Goal: Task Accomplishment & Management: Complete application form

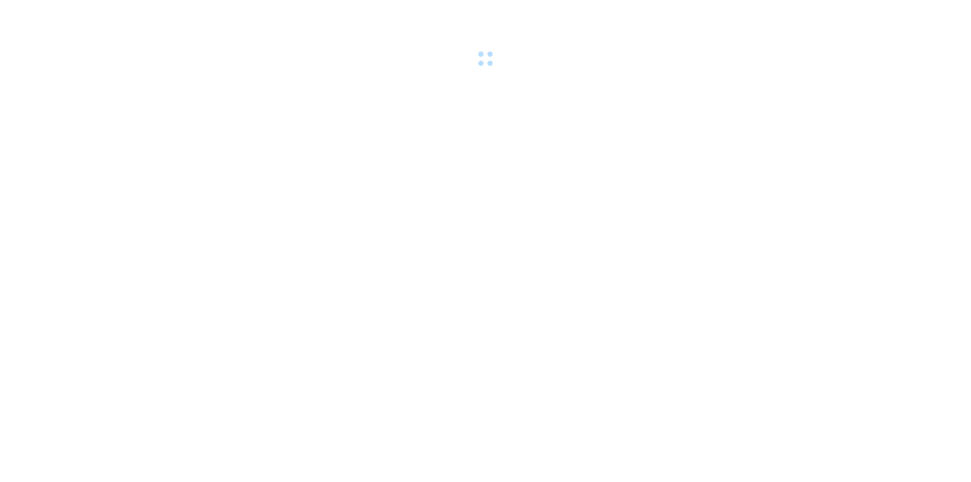
drag, startPoint x: 0, startPoint y: 0, endPoint x: 122, endPoint y: 144, distance: 189.0
click at [122, 144] on body at bounding box center [485, 241] width 971 height 482
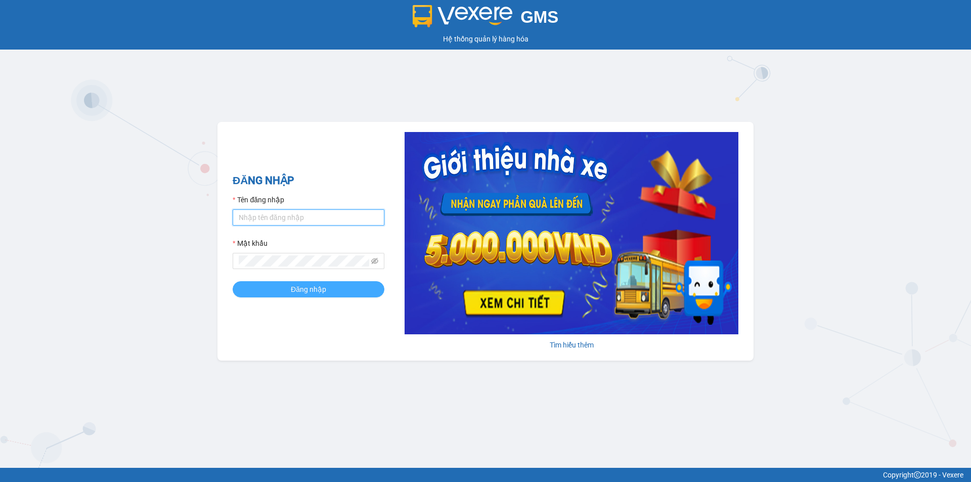
type input "nthanh.hhg"
click at [303, 290] on span "Đăng nhập" at bounding box center [308, 289] width 35 height 11
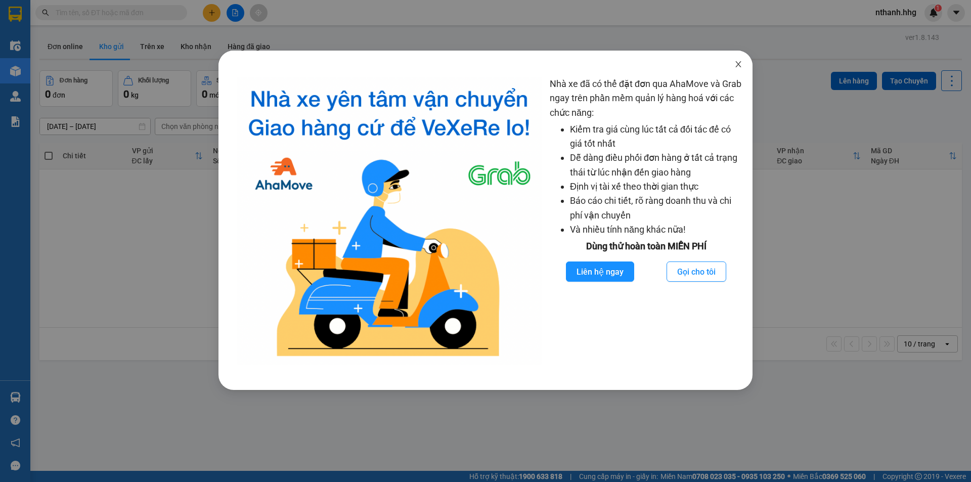
click at [741, 69] on span "Close" at bounding box center [738, 65] width 28 height 28
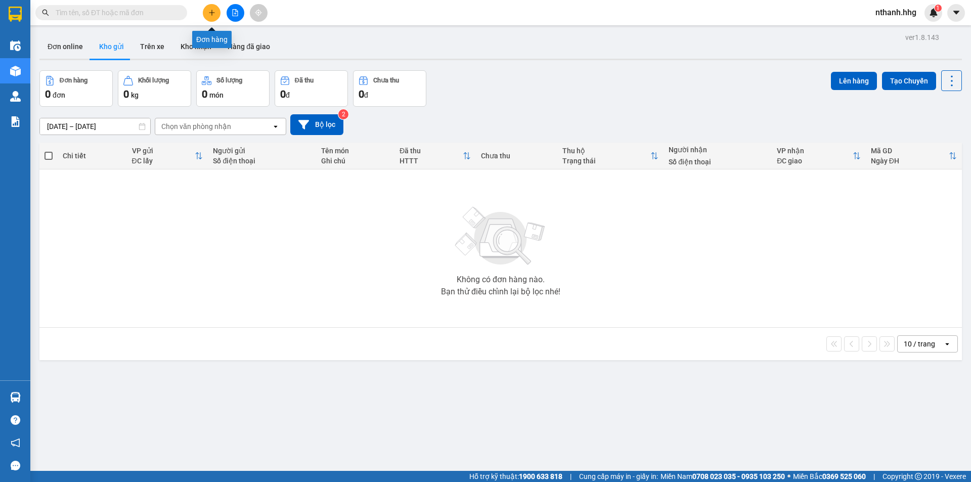
click at [215, 16] on button at bounding box center [212, 13] width 18 height 18
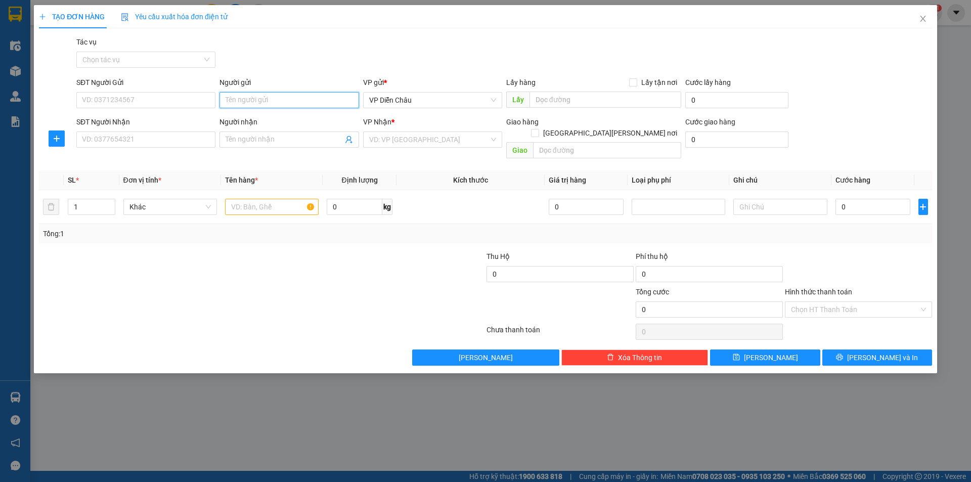
click at [322, 98] on input "Người gửi" at bounding box center [288, 100] width 139 height 16
type input "a hai"
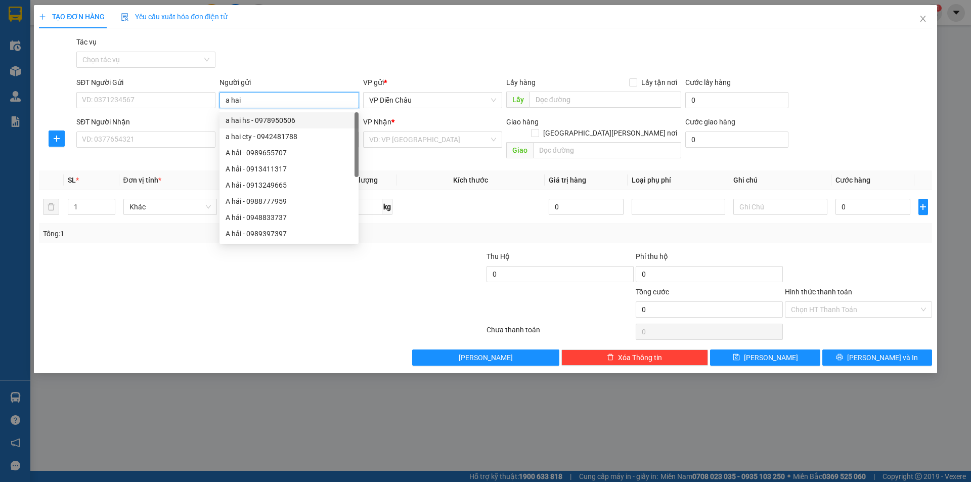
click at [277, 119] on div "a hai hs - 0978950506" at bounding box center [288, 120] width 127 height 11
type input "0978950506"
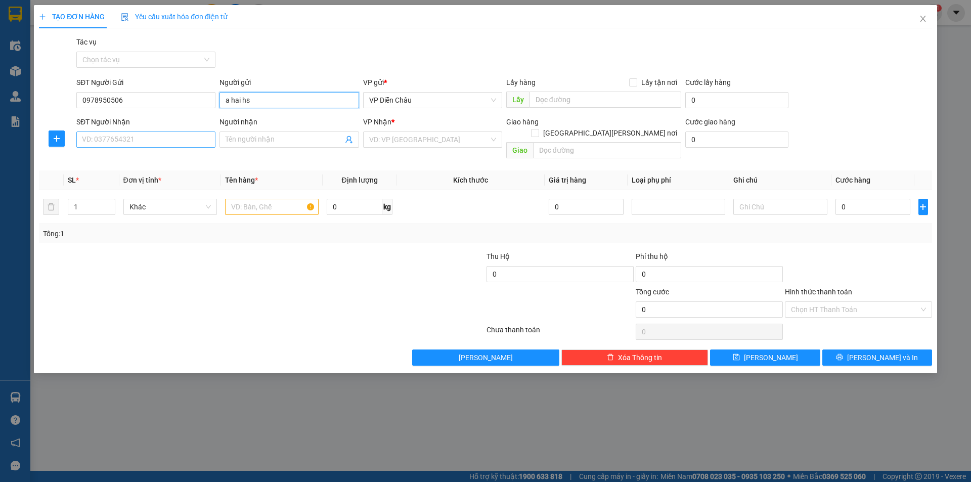
type input "a hai hs"
click at [150, 144] on input "SĐT Người Nhận" at bounding box center [145, 139] width 139 height 16
click at [101, 174] on div "0905825889" at bounding box center [145, 175] width 127 height 11
type input "0905825889"
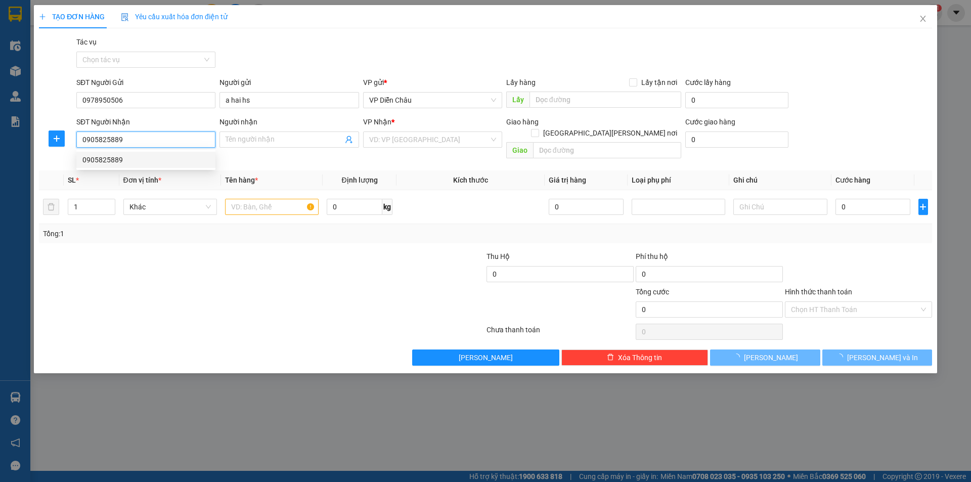
type input "điểm ga tam kỳ-quảng nam"
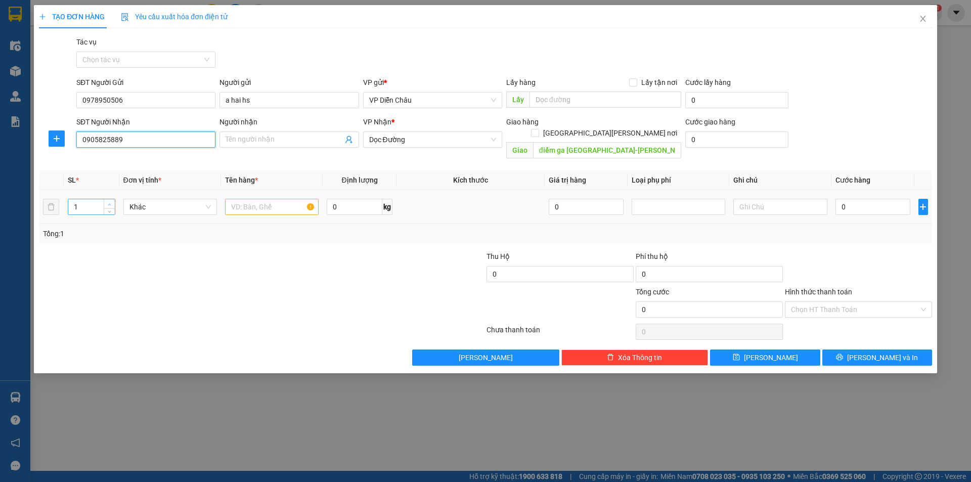
type input "0905825889"
type input "2"
click at [111, 203] on icon "up" at bounding box center [110, 205] width 4 height 4
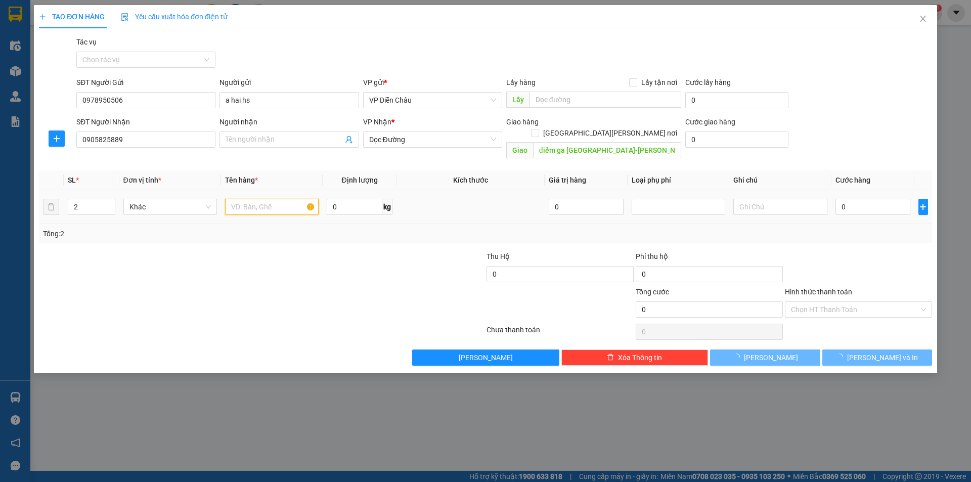
click at [251, 199] on input "text" at bounding box center [272, 207] width 94 height 16
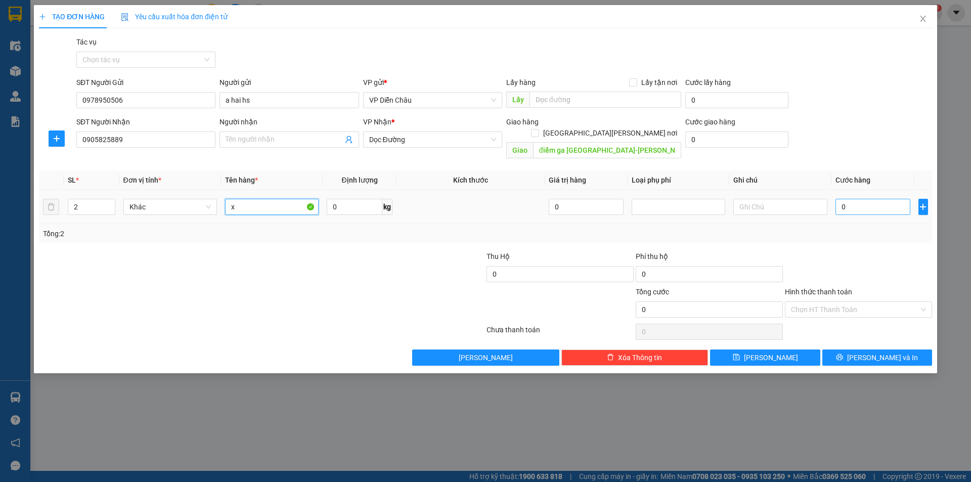
type input "x"
click at [862, 199] on input "0" at bounding box center [872, 207] width 75 height 16
click at [855, 199] on input "0" at bounding box center [872, 207] width 75 height 16
type input "02"
type input "2"
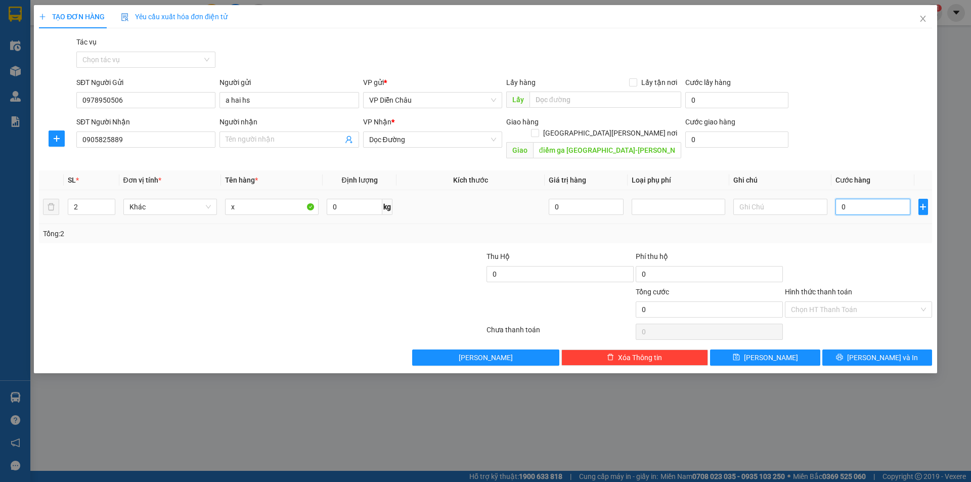
type input "2"
type input "022"
type input "22"
type input "0.220"
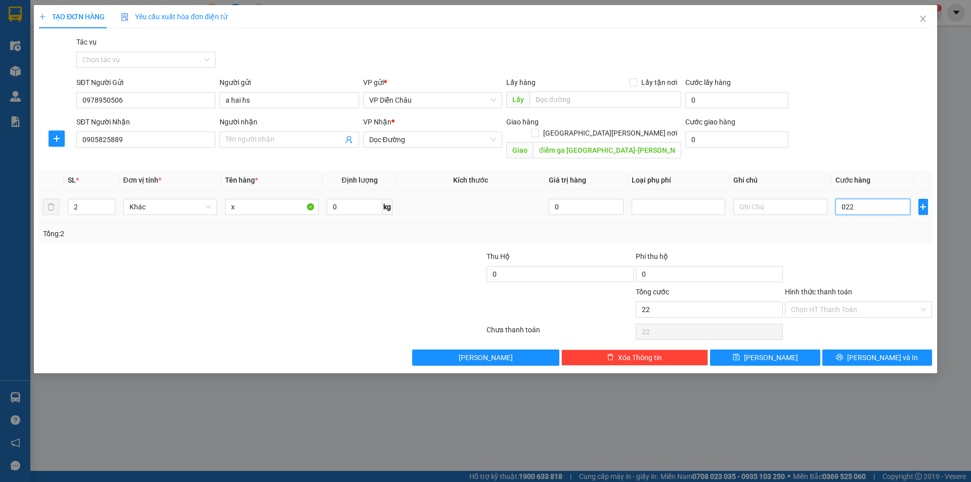
type input "220"
type input "02.200"
type input "2.200"
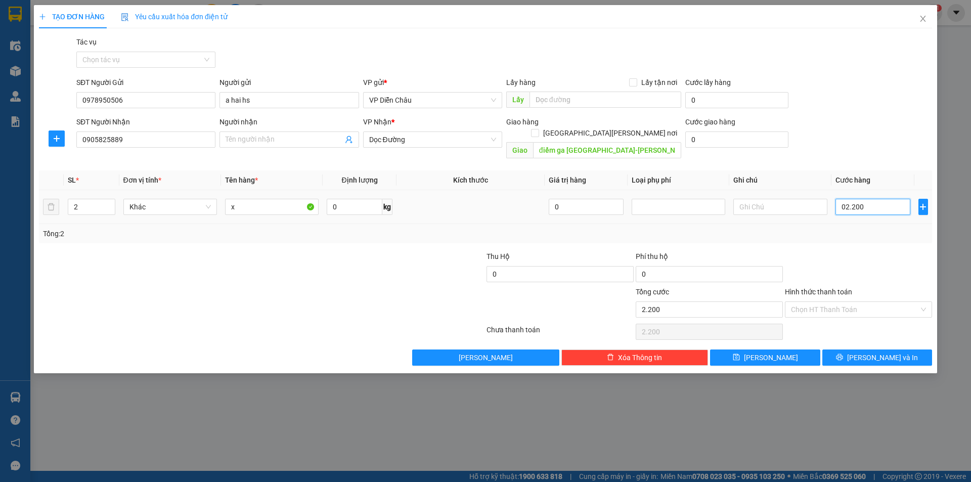
type input "022.000"
type input "22.000"
type input "0.220.000"
type input "220.000"
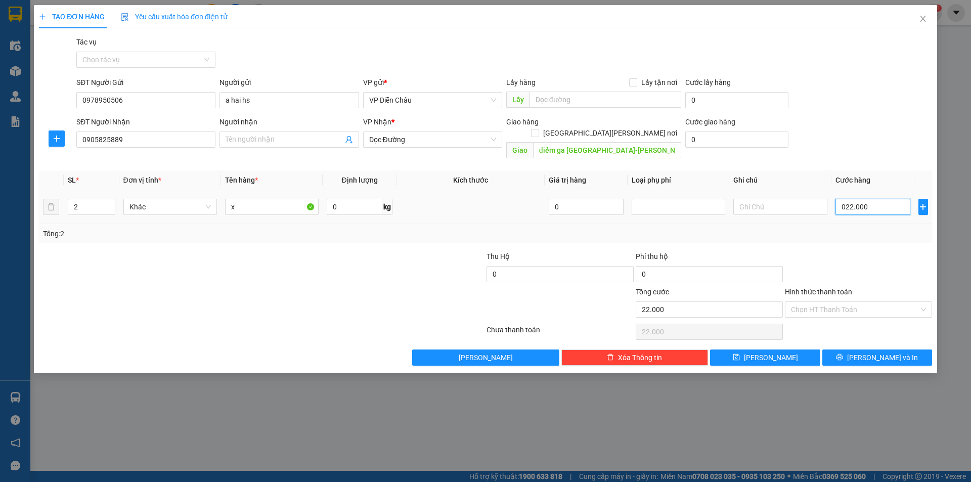
type input "220.000"
click at [882, 352] on span "Lưu và In" at bounding box center [882, 357] width 71 height 11
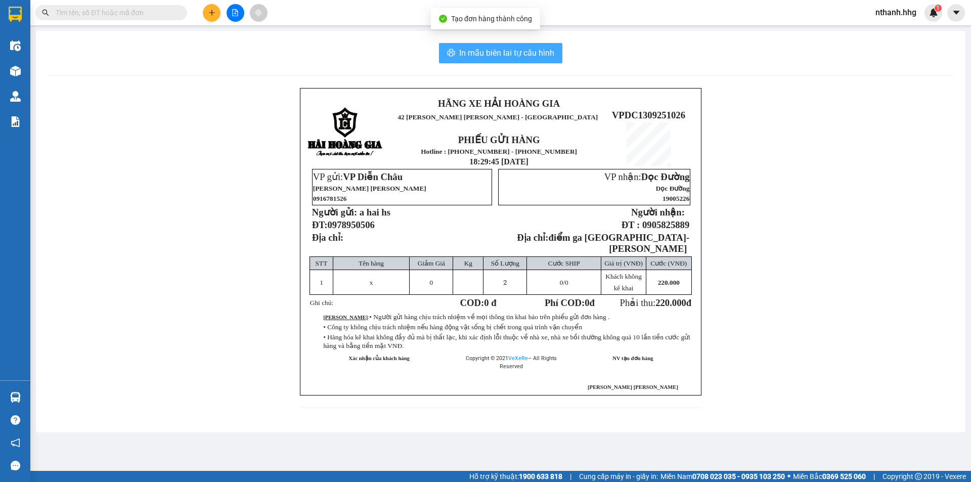
click at [504, 51] on span "In mẫu biên lai tự cấu hình" at bounding box center [506, 53] width 95 height 13
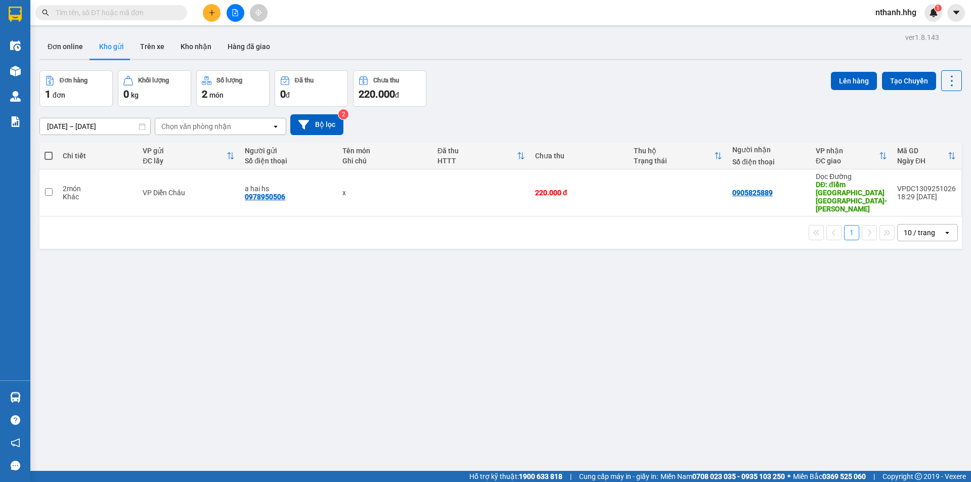
click at [210, 14] on icon "plus" at bounding box center [211, 12] width 7 height 7
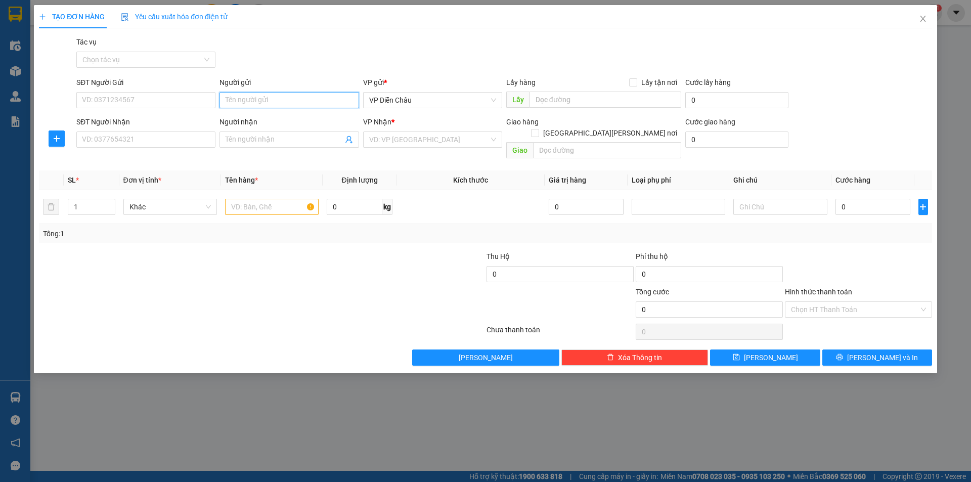
click at [275, 101] on input "Người gửi" at bounding box center [288, 100] width 139 height 16
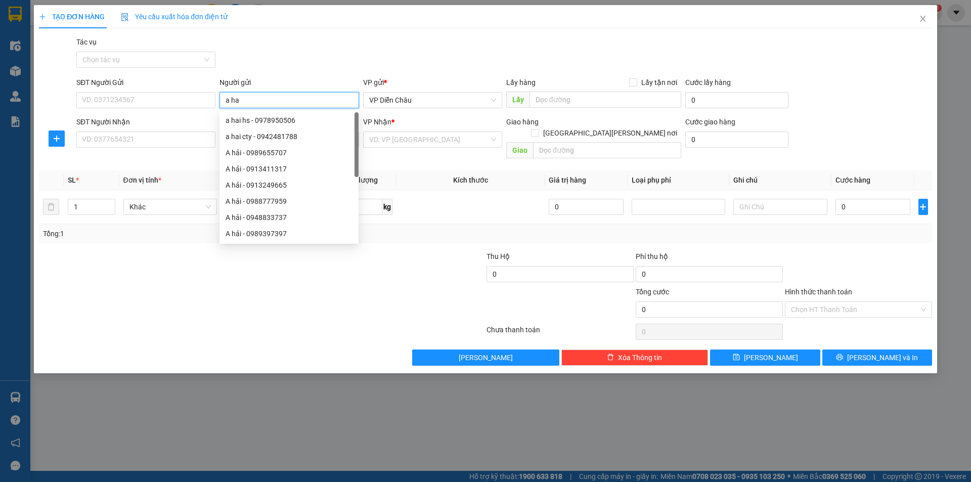
type input "a hai"
click at [279, 186] on div "a hai hs - 0978950506" at bounding box center [288, 184] width 127 height 11
type input "0978950506"
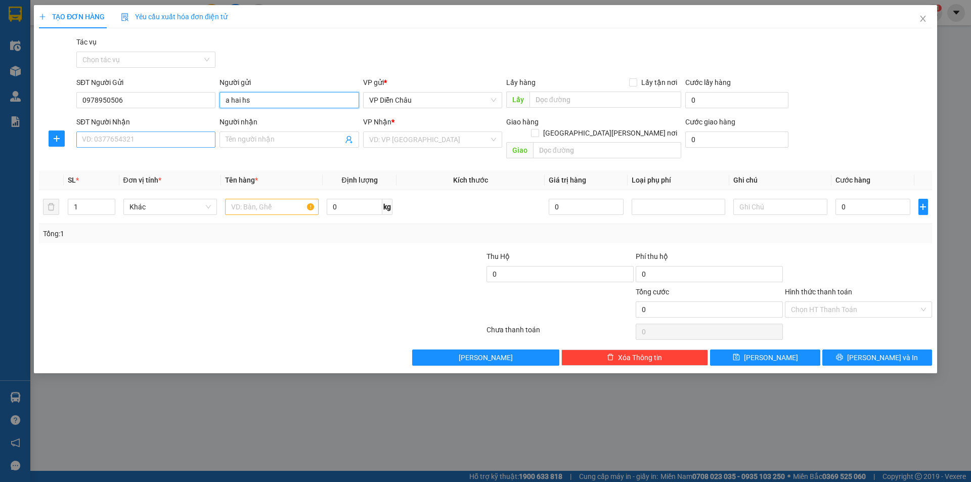
type input "a hai hs"
click at [127, 142] on input "SĐT Người Nhận" at bounding box center [145, 139] width 139 height 16
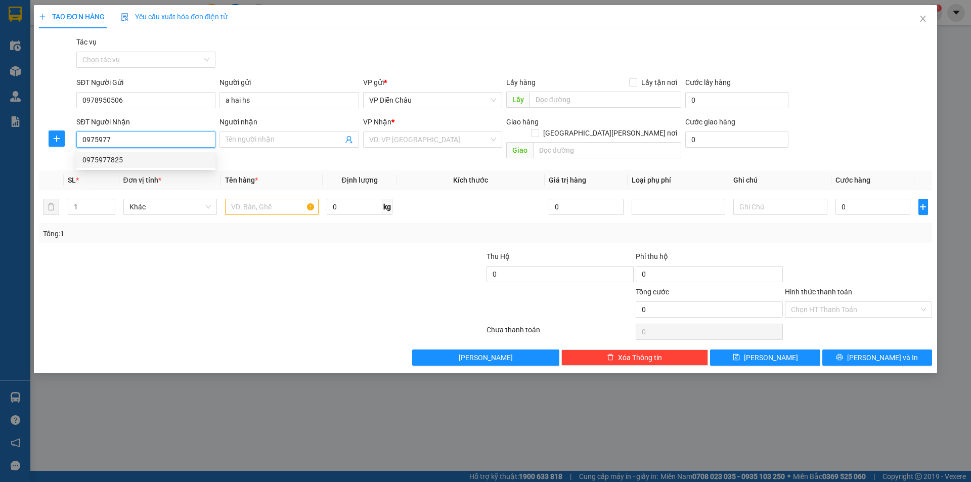
click at [109, 160] on div "0975977825" at bounding box center [145, 159] width 127 height 11
type input "0975977825"
type input "điểm ông già-cầu đông hà-q.trị"
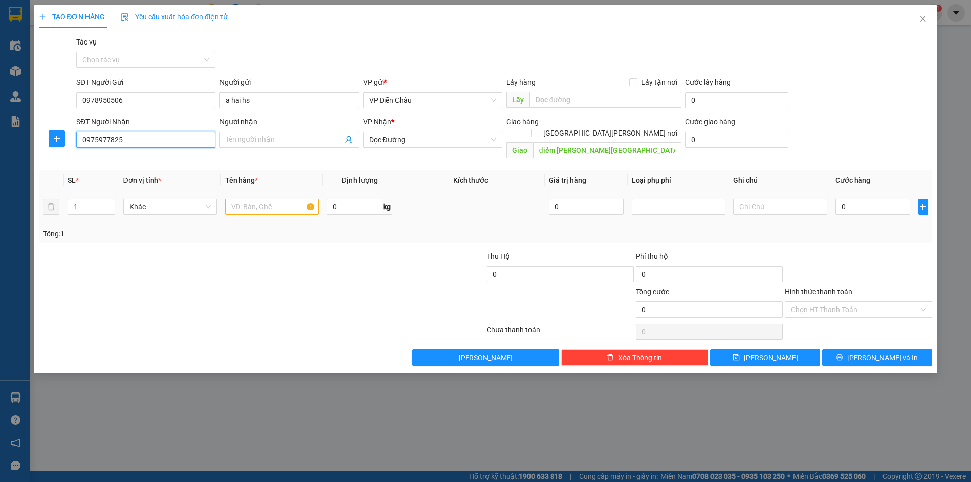
type input "0975977825"
click at [272, 202] on input "text" at bounding box center [272, 207] width 94 height 16
type input "x"
click at [869, 199] on input "0" at bounding box center [872, 207] width 75 height 16
type input "1"
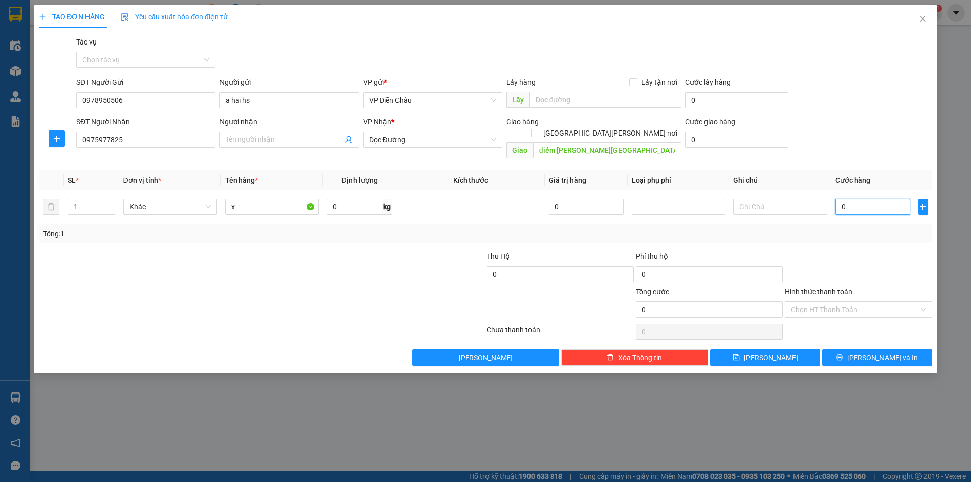
type input "1"
type input "10"
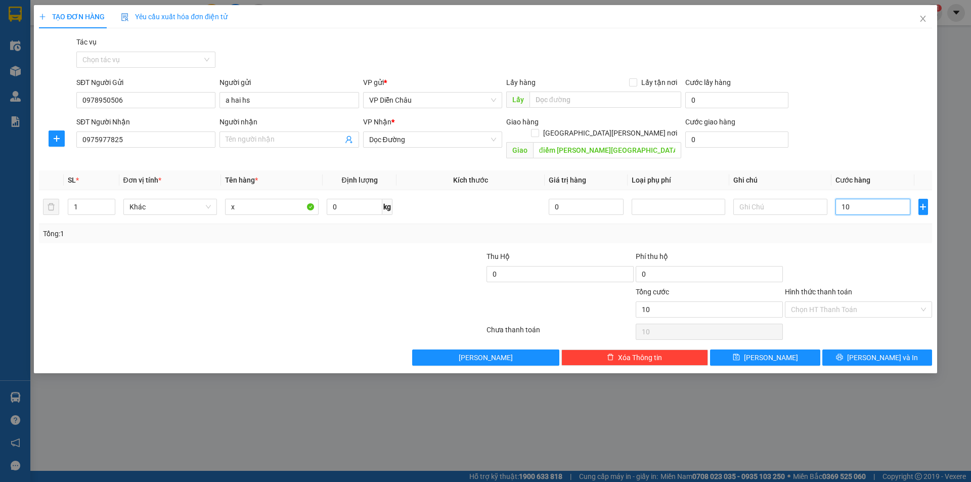
type input "100"
type input "1.000"
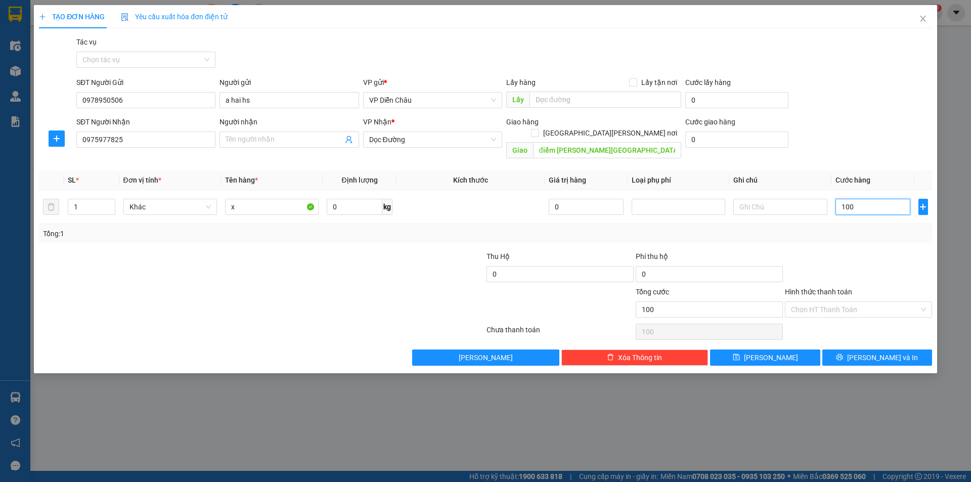
type input "1.000"
type input "10.000"
type input "100.000"
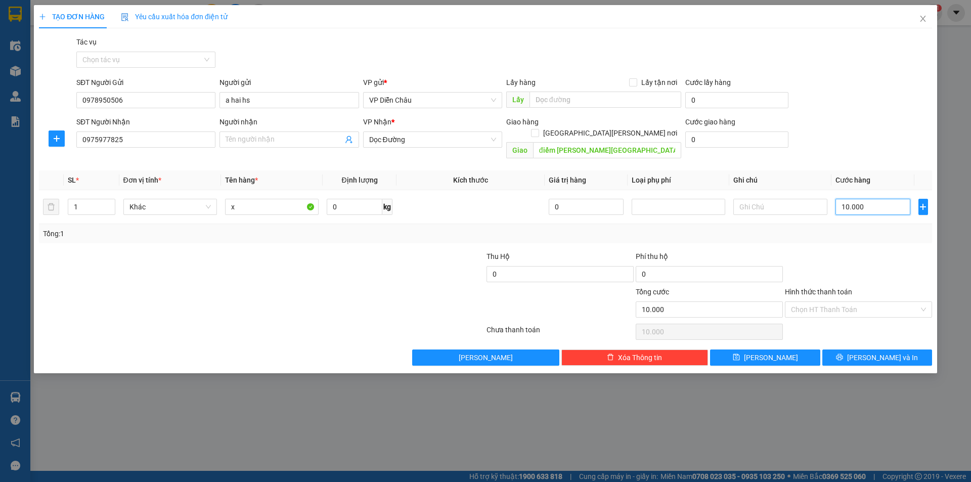
type input "100.000"
click at [888, 302] on input "Hình thức thanh toán" at bounding box center [855, 309] width 128 height 15
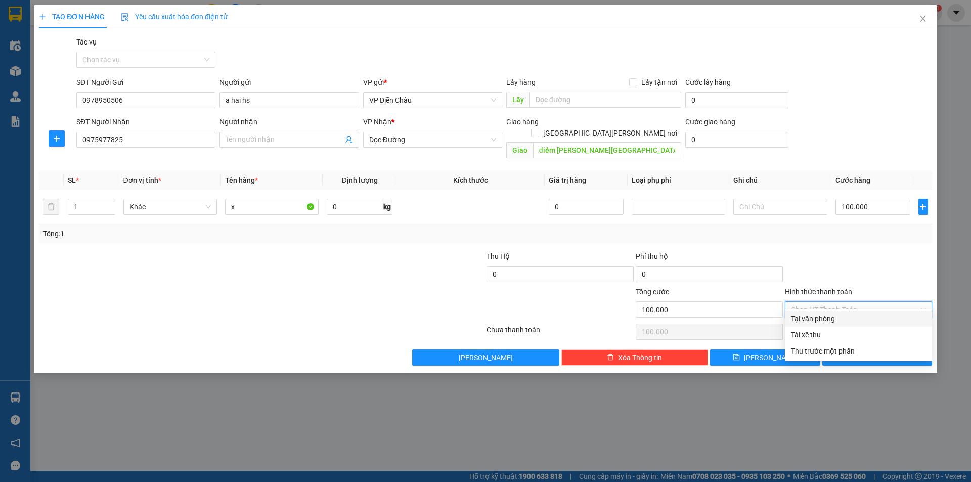
click at [826, 316] on div "Tại văn phòng" at bounding box center [858, 318] width 135 height 11
type input "0"
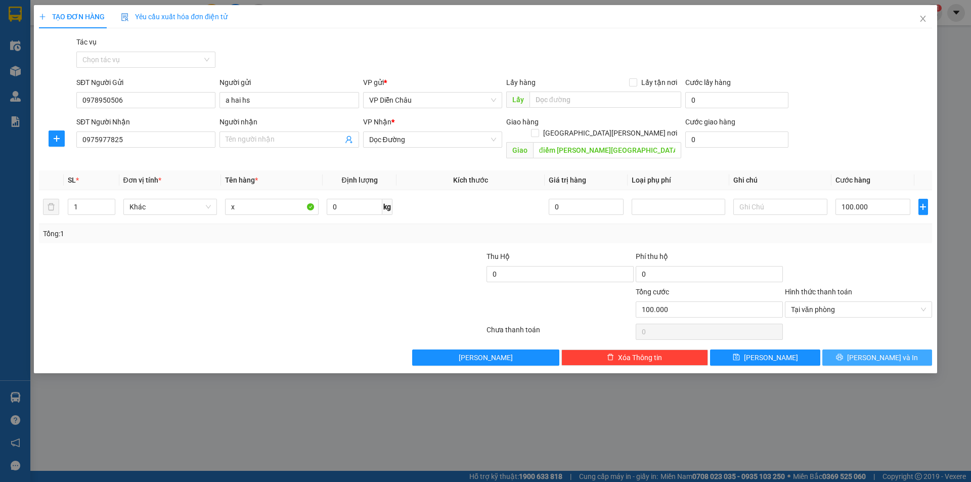
click at [883, 352] on span "Lưu và In" at bounding box center [882, 357] width 71 height 11
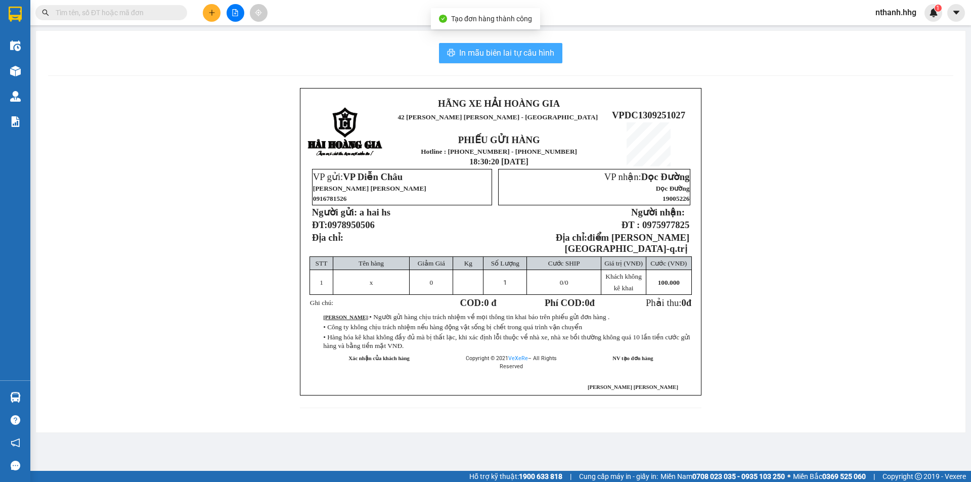
click at [479, 54] on span "In mẫu biên lai tự cấu hình" at bounding box center [506, 53] width 95 height 13
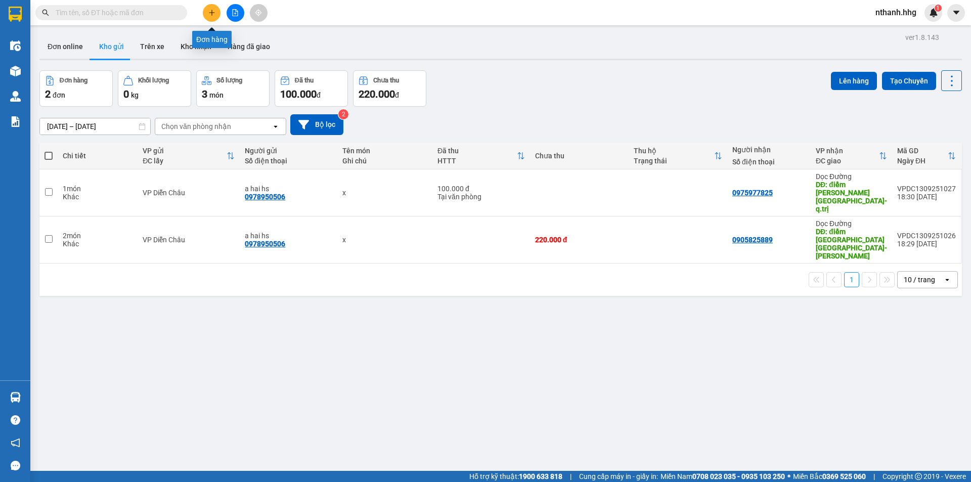
click at [214, 19] on button at bounding box center [212, 13] width 18 height 18
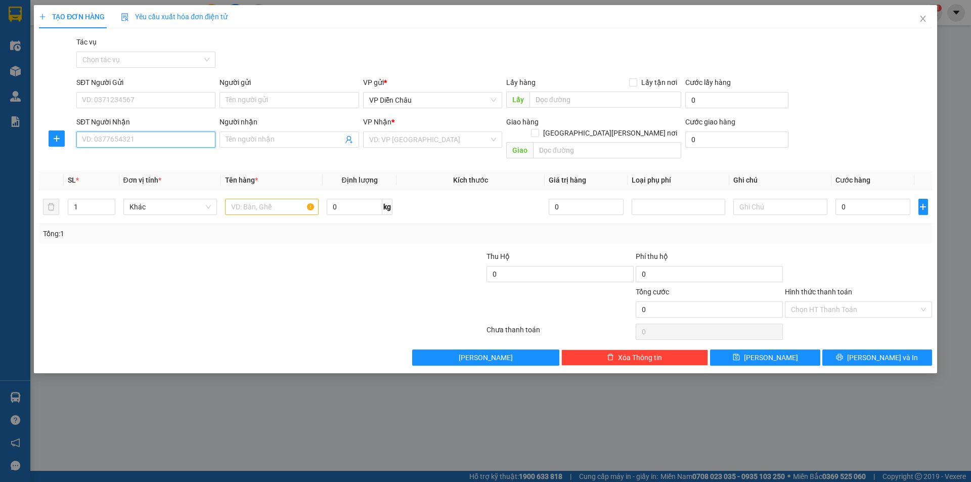
click at [144, 143] on input "SĐT Người Nhận" at bounding box center [145, 139] width 139 height 16
click at [139, 161] on div "0972500474 - c nien" at bounding box center [145, 159] width 127 height 11
type input "0972500474"
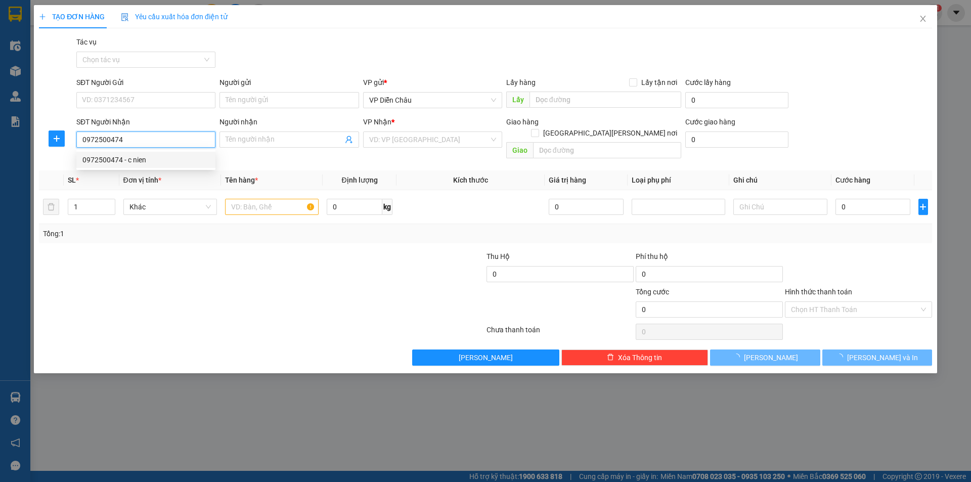
type input "c nien"
type input "nui thanh, quang nam"
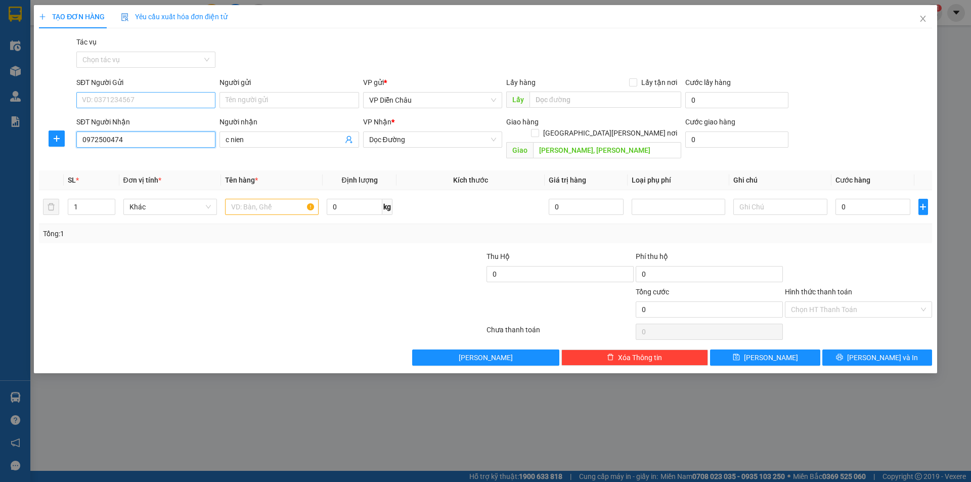
type input "0972500474"
click at [147, 98] on input "SĐT Người Gửi" at bounding box center [145, 100] width 139 height 16
click at [95, 119] on div "0913275144" at bounding box center [145, 120] width 127 height 11
type input "0913275144"
click at [258, 199] on input "text" at bounding box center [272, 207] width 94 height 16
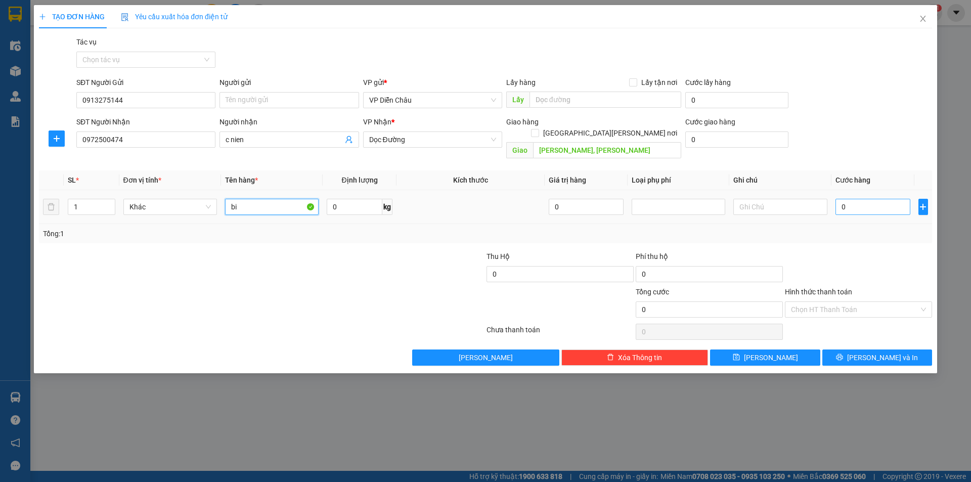
type input "bi"
click at [870, 200] on input "0" at bounding box center [872, 207] width 75 height 16
type input "1"
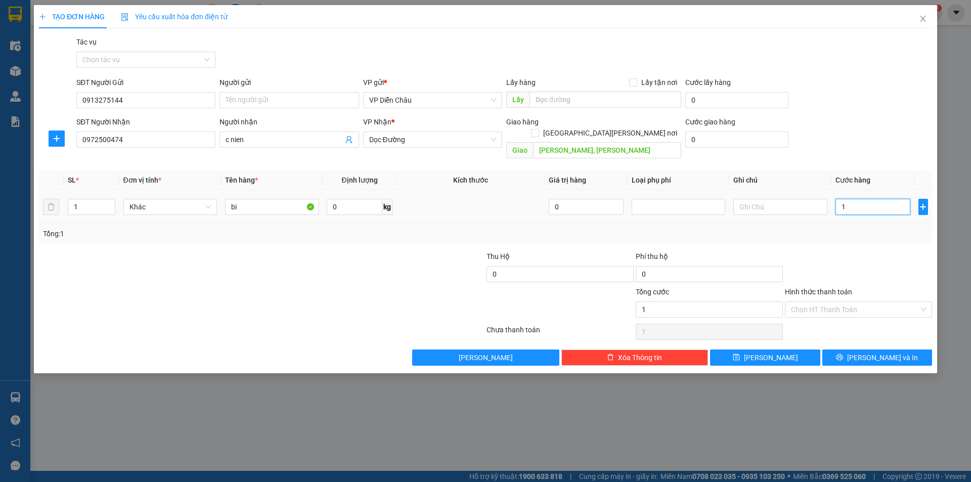
type input "10"
type input "100"
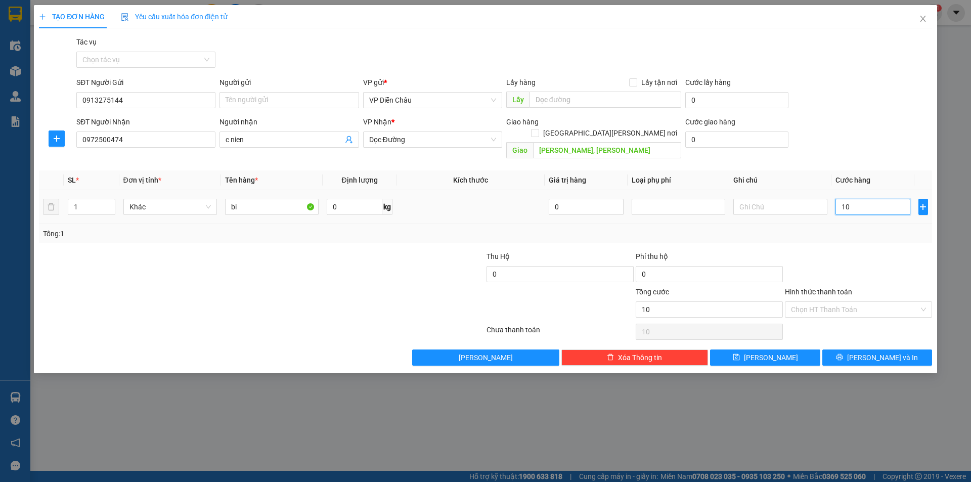
type input "100"
type input "1.000"
type input "10.000"
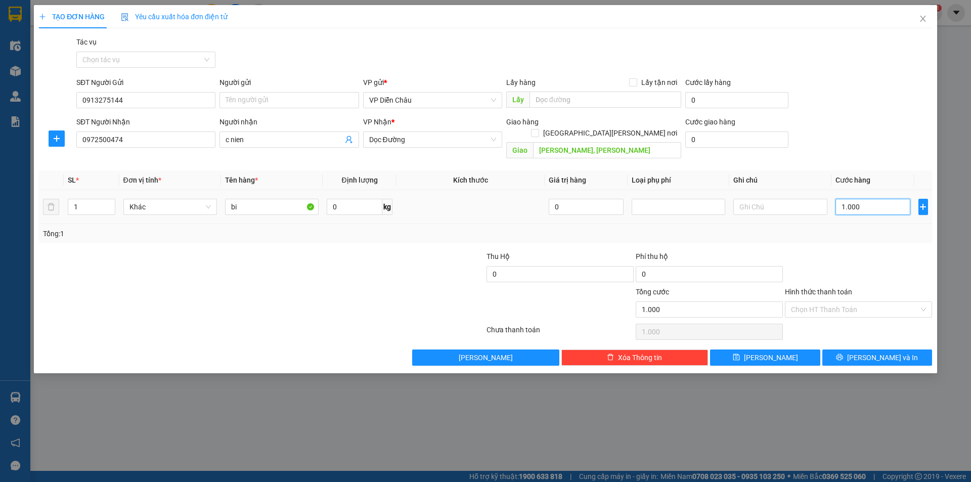
type input "10.000"
type input "100.000"
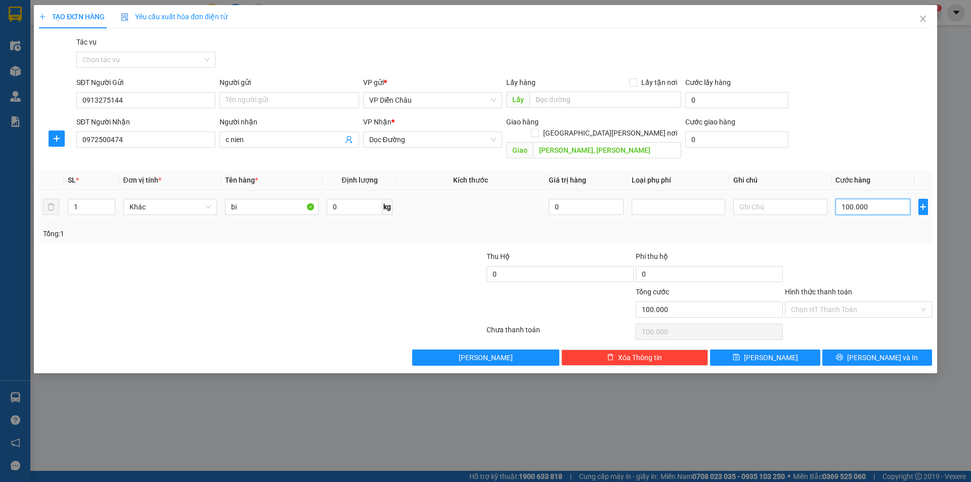
type input "1.000.000"
type input "100.000"
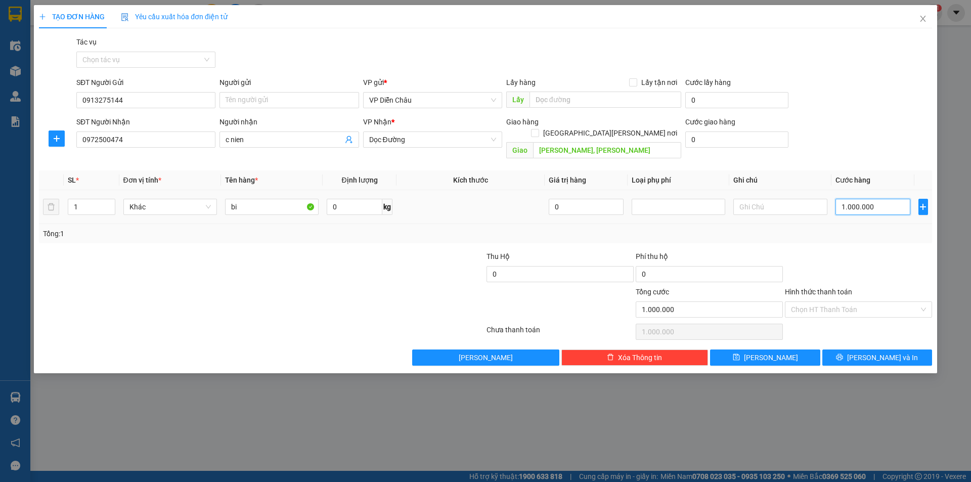
type input "100.000"
click at [843, 353] on icon "printer" at bounding box center [839, 356] width 7 height 7
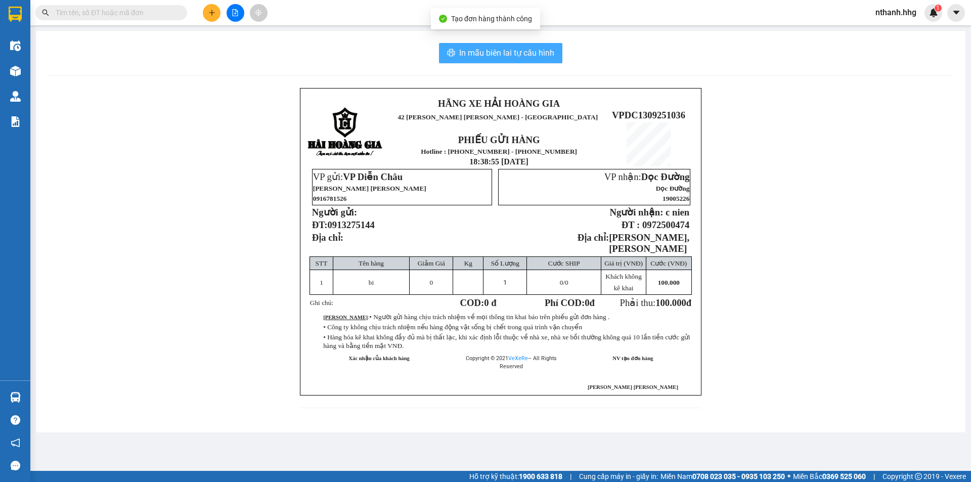
click at [466, 49] on span "In mẫu biên lai tự cấu hình" at bounding box center [506, 53] width 95 height 13
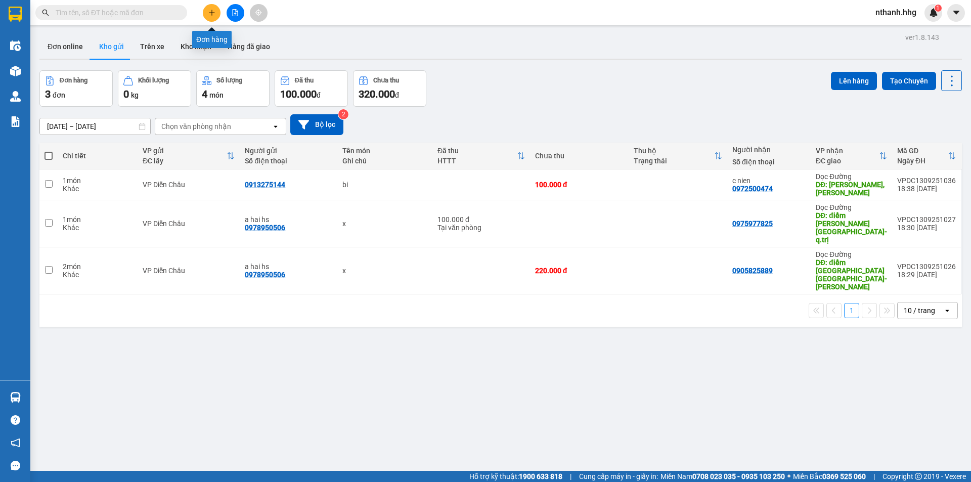
click at [213, 16] on button at bounding box center [212, 13] width 18 height 18
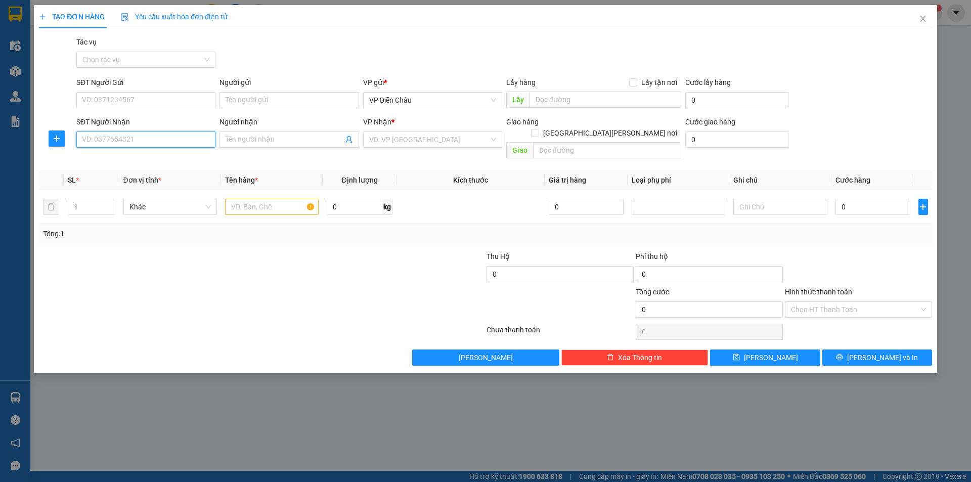
click at [129, 141] on input "SĐT Người Nhận" at bounding box center [145, 139] width 139 height 16
click at [107, 161] on div "0981947640" at bounding box center [145, 159] width 127 height 11
type input "0981947640"
click at [246, 199] on input "text" at bounding box center [272, 207] width 94 height 16
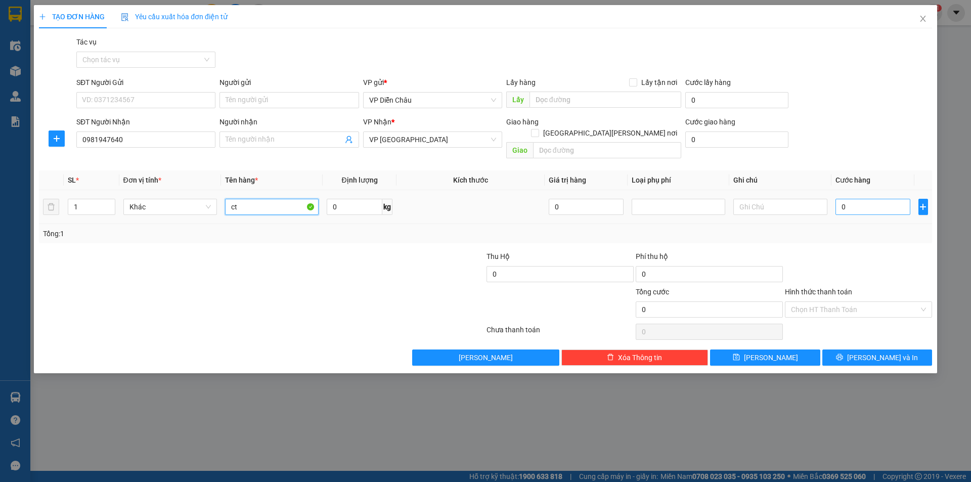
type input "ct"
click at [872, 199] on input "0" at bounding box center [872, 207] width 75 height 16
type input "7"
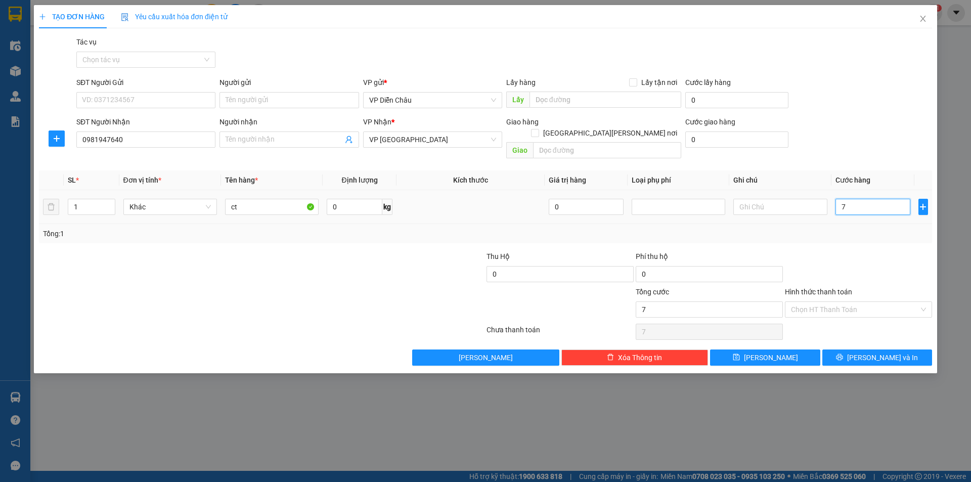
type input "70"
type input "700"
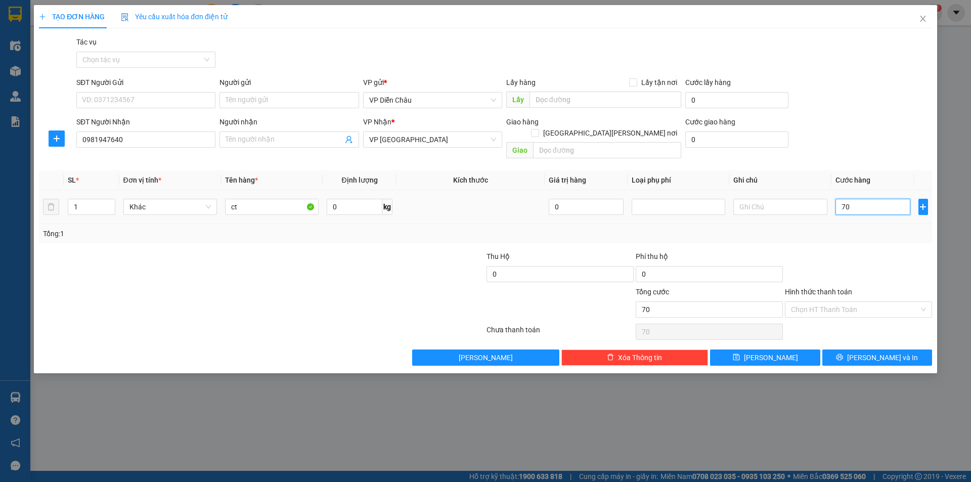
type input "700"
type input "7.000"
type input "70.000"
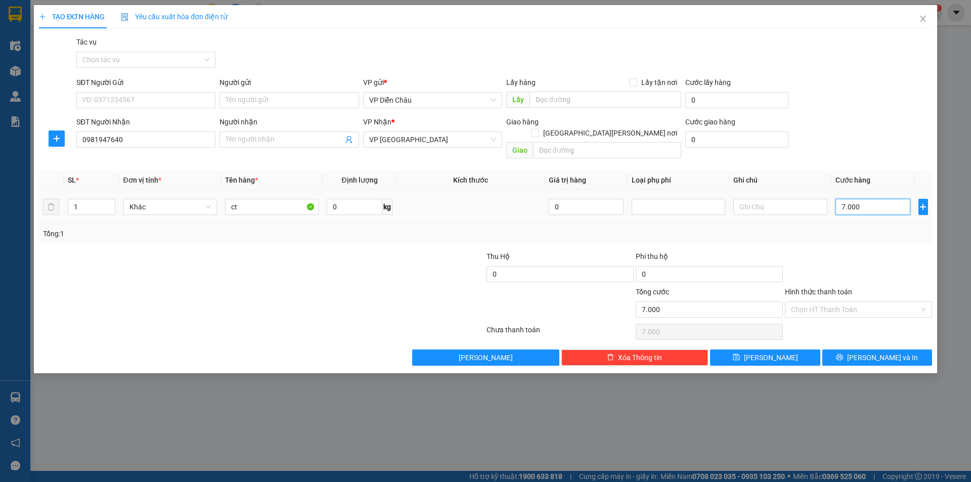
type input "70.000"
click at [877, 337] on div "Transit Pickup Surcharge Ids Transit Deliver Surcharge Ids Transit Deliver Surc…" at bounding box center [485, 200] width 893 height 329
click at [877, 352] on span "Lưu và In" at bounding box center [882, 357] width 71 height 11
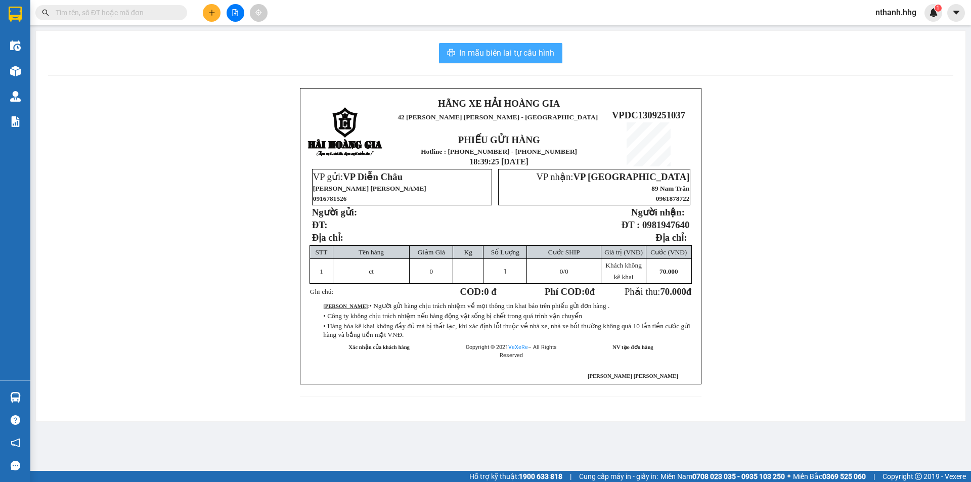
click at [538, 52] on span "In mẫu biên lai tự cấu hình" at bounding box center [506, 53] width 95 height 13
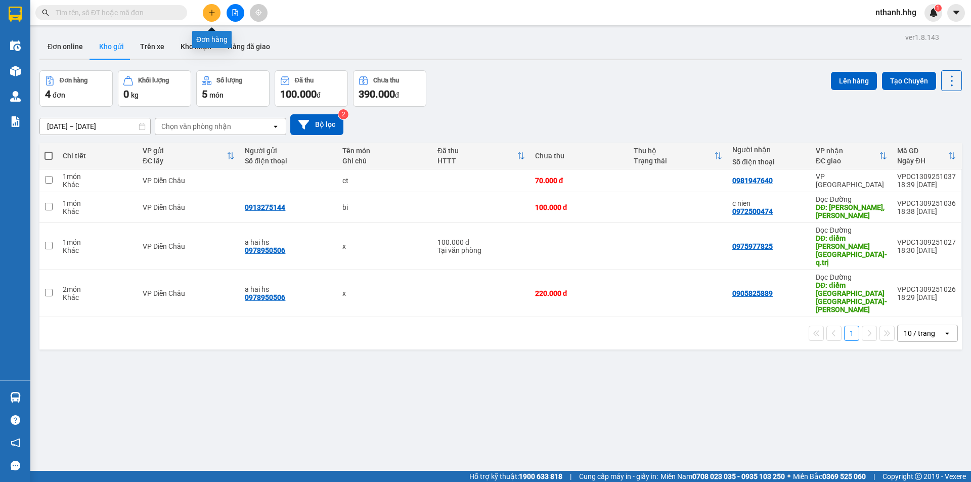
click at [209, 13] on icon "plus" at bounding box center [212, 12] width 6 height 1
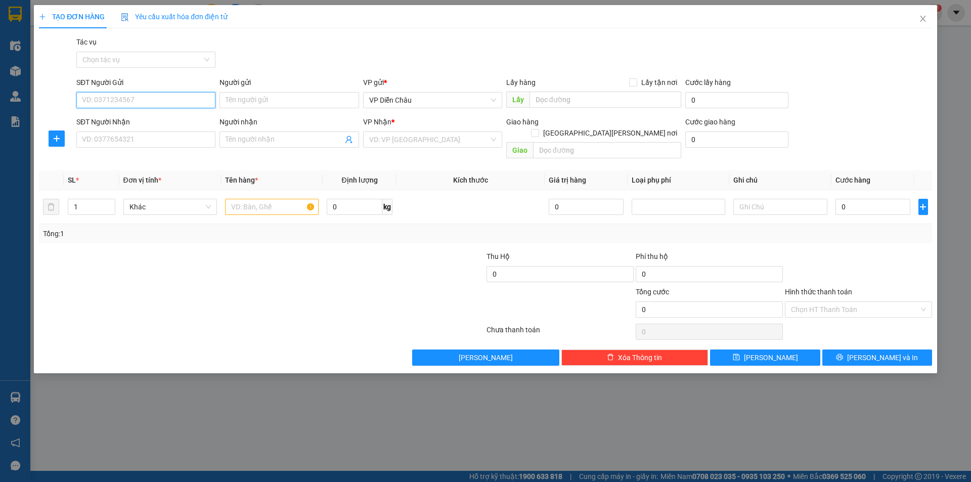
click at [134, 101] on input "SĐT Người Gửi" at bounding box center [145, 100] width 139 height 16
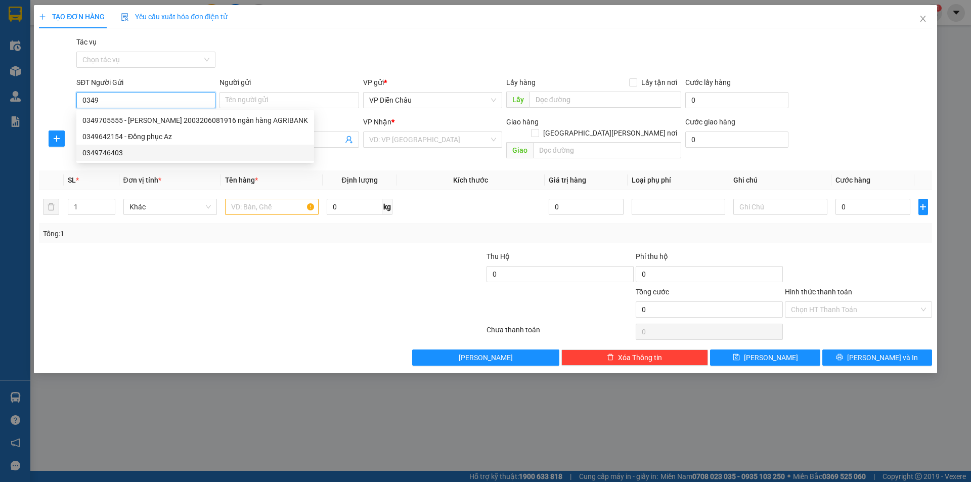
click at [92, 149] on div "0349746403" at bounding box center [194, 152] width 225 height 11
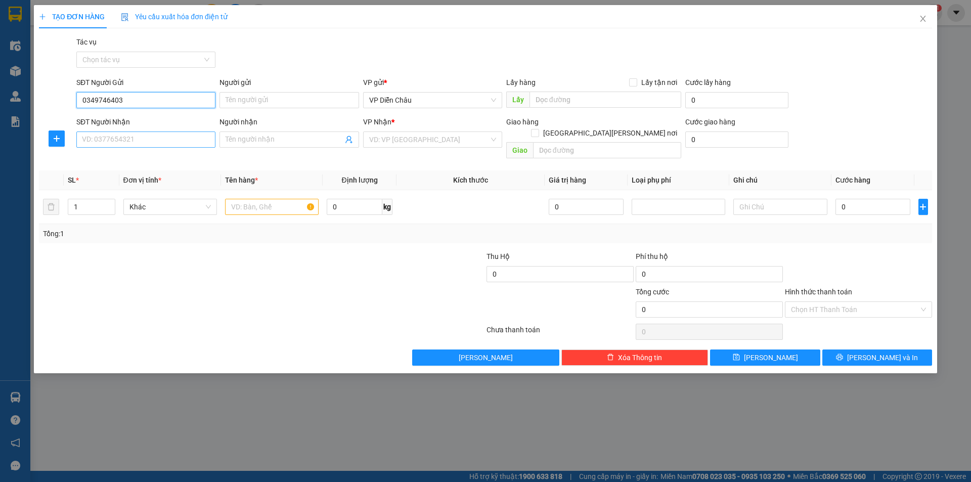
type input "0349746403"
click at [126, 138] on input "SĐT Người Nhận" at bounding box center [145, 139] width 139 height 16
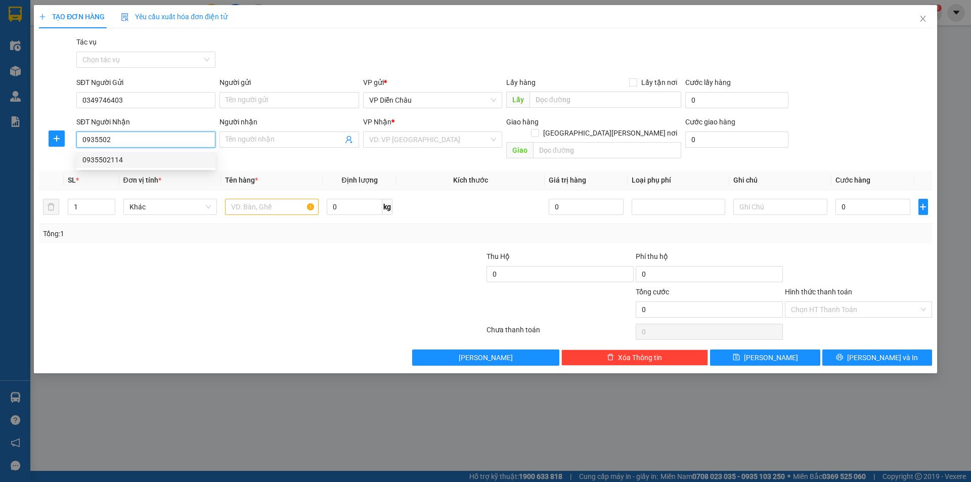
click at [109, 154] on div "0935502114" at bounding box center [145, 160] width 139 height 16
type input "0935502114"
type input "ngã tư, TT Thăng Bình, quảng nam"
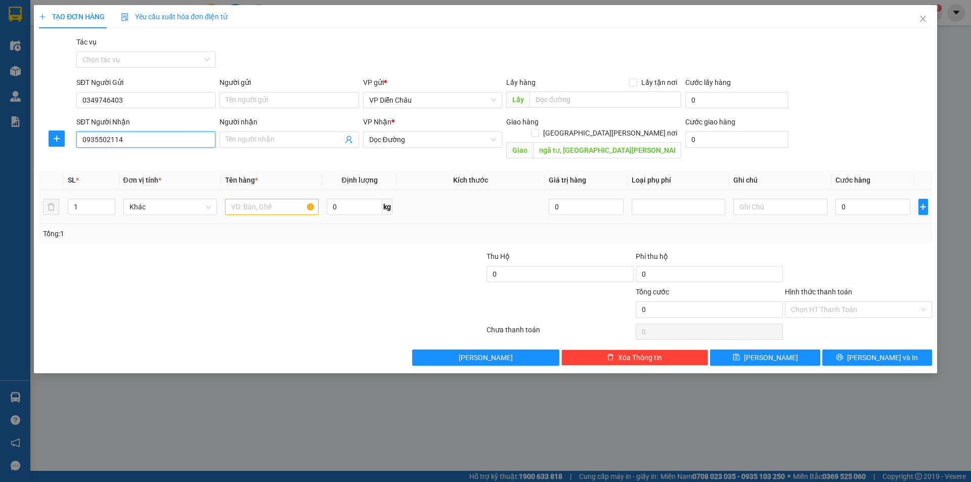
type input "0935502114"
click at [290, 201] on input "text" at bounding box center [272, 207] width 94 height 16
type input "bi"
click at [875, 199] on input "0" at bounding box center [872, 207] width 75 height 16
type input "1"
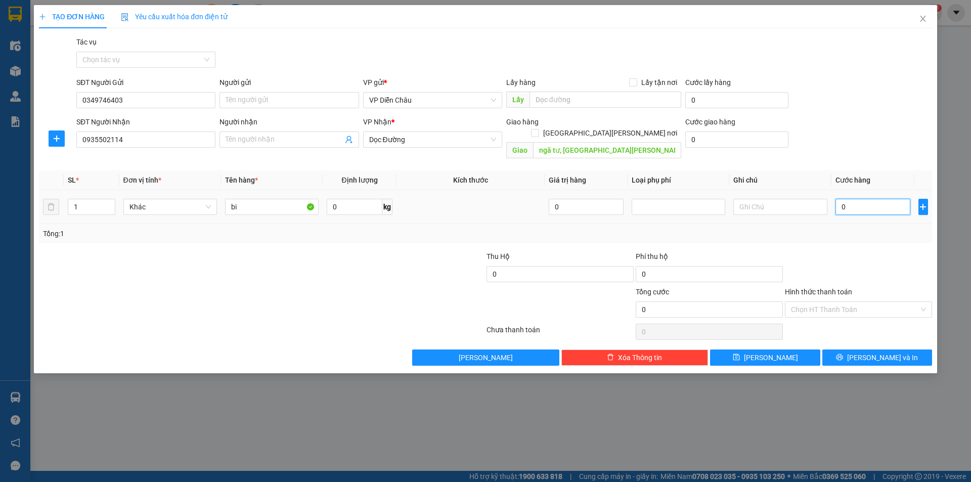
type input "1"
type input "10"
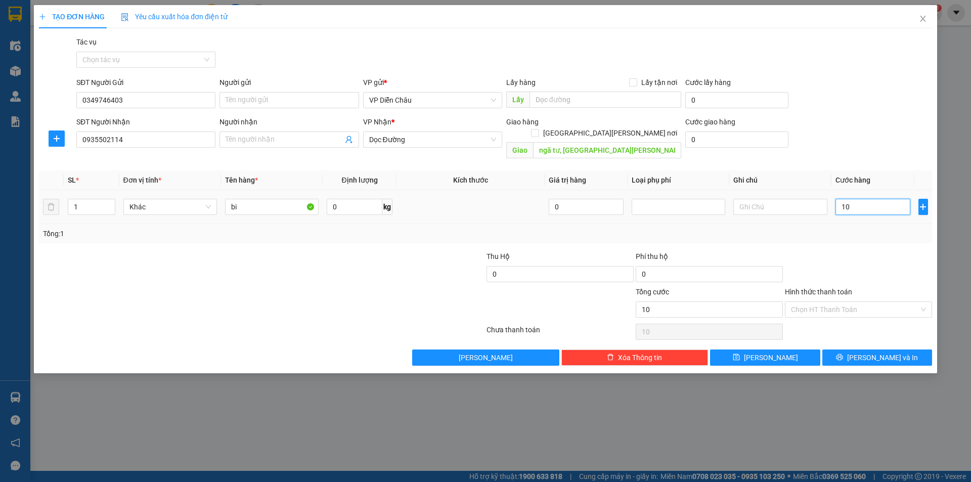
type input "100"
type input "1.000"
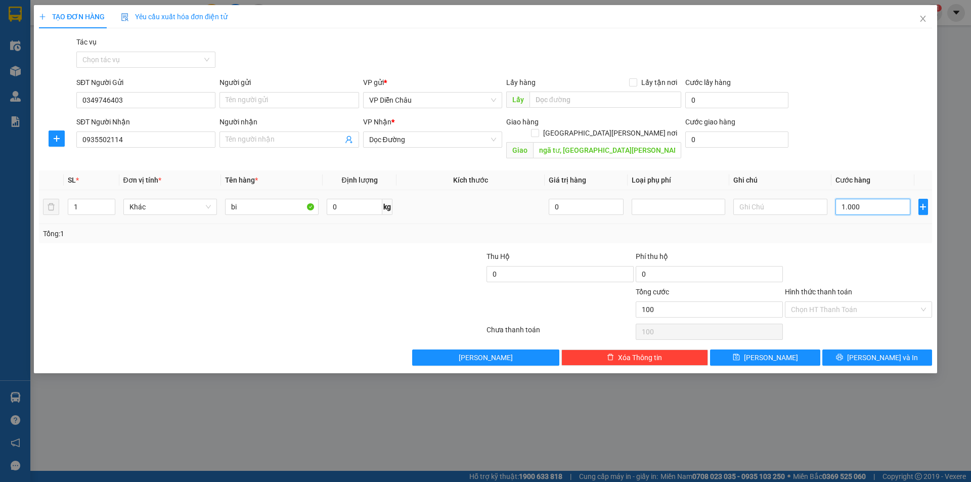
type input "1.000"
type input "10.000"
type input "100.000"
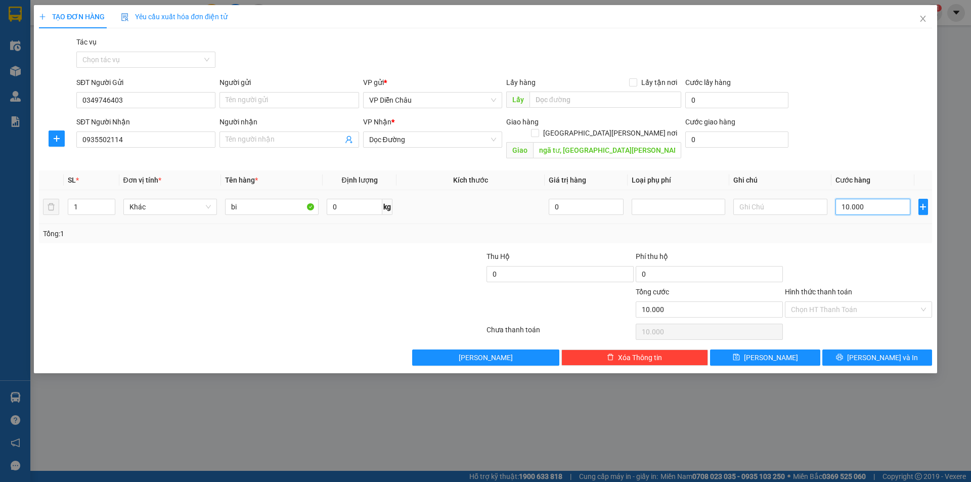
type input "100.000"
click at [892, 352] on span "Lưu và In" at bounding box center [882, 357] width 71 height 11
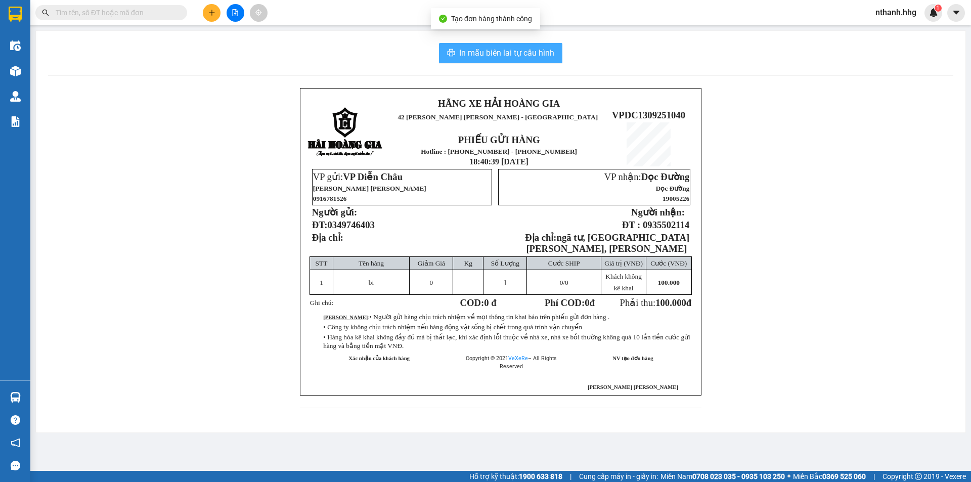
click at [492, 54] on span "In mẫu biên lai tự cấu hình" at bounding box center [506, 53] width 95 height 13
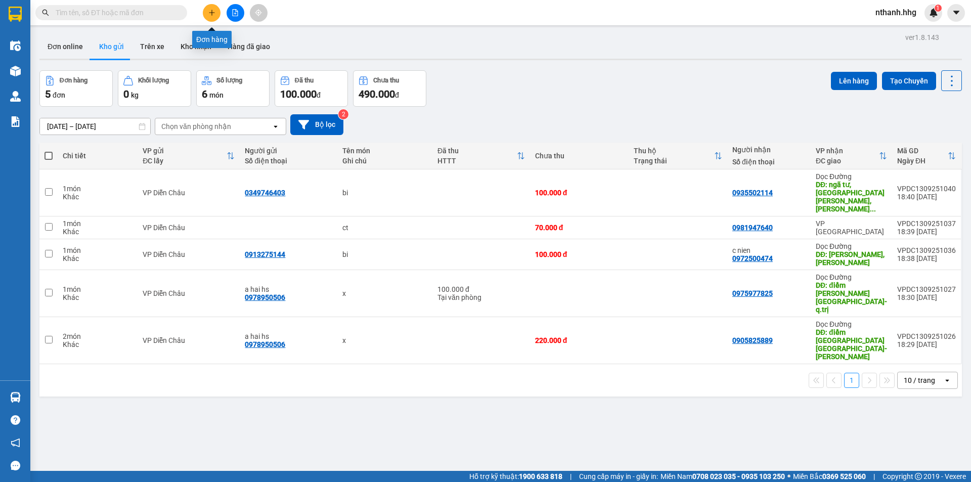
click at [214, 18] on button at bounding box center [212, 13] width 18 height 18
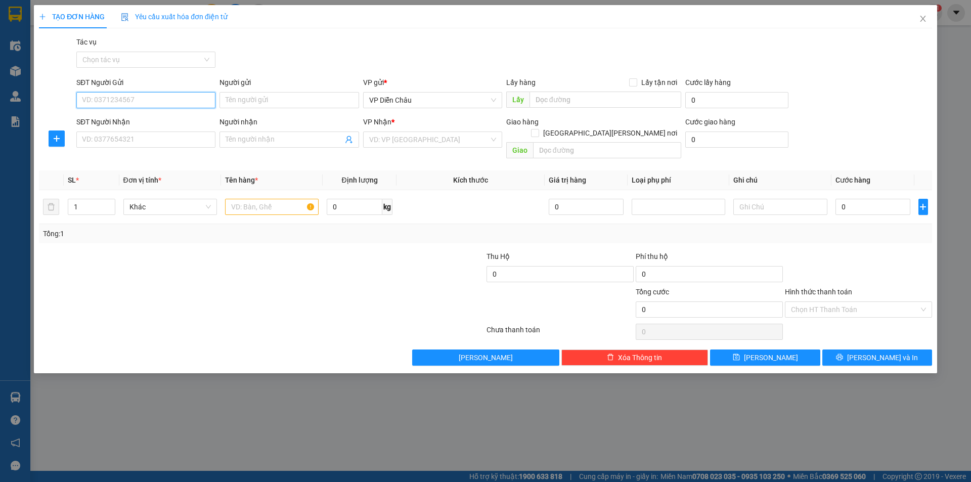
click at [140, 98] on input "SĐT Người Gửi" at bounding box center [145, 100] width 139 height 16
type input "0985903786"
click at [169, 142] on input "SĐT Người Nhận" at bounding box center [145, 139] width 139 height 16
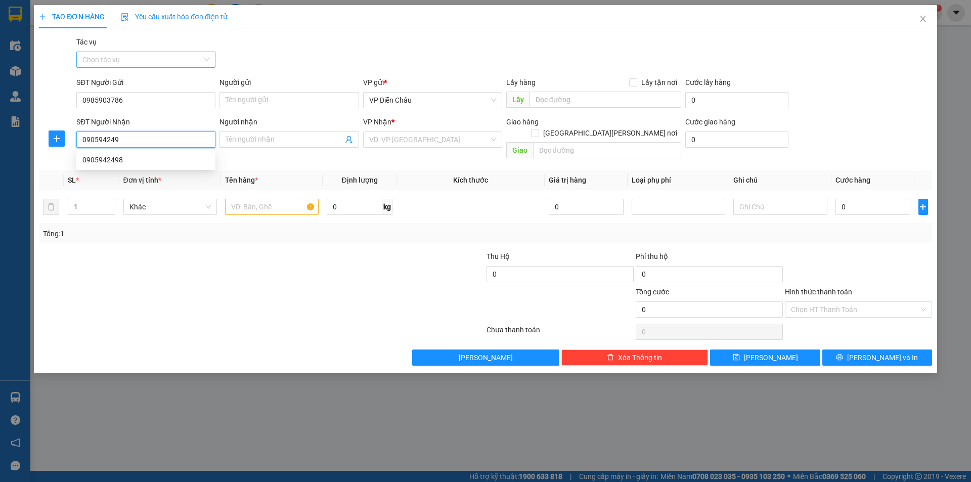
type input "0905942498"
click at [108, 161] on div "0905942498" at bounding box center [145, 159] width 127 height 11
type input "Q NAm"
type input "0905942498"
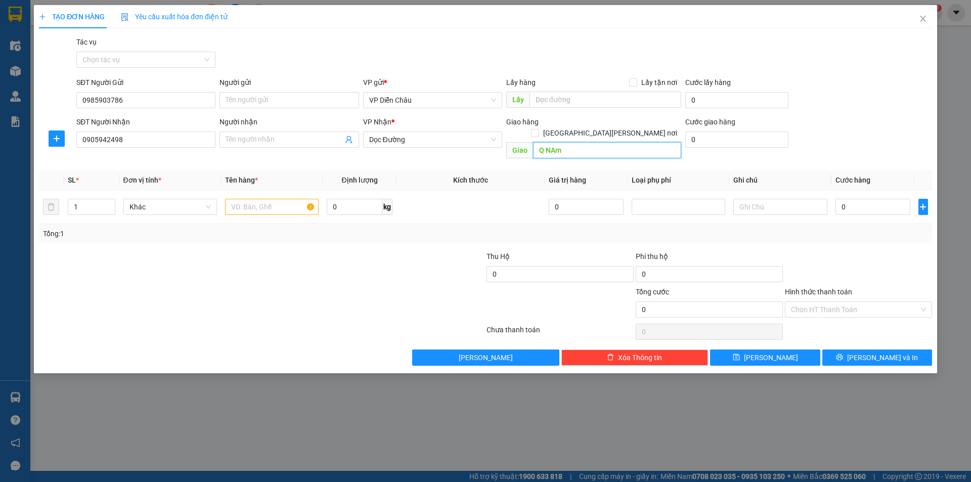
click at [537, 142] on input "Q NAm" at bounding box center [607, 150] width 148 height 16
type input "N"
type input "nui thanh, quang nam"
click at [280, 199] on input "text" at bounding box center [272, 207] width 94 height 16
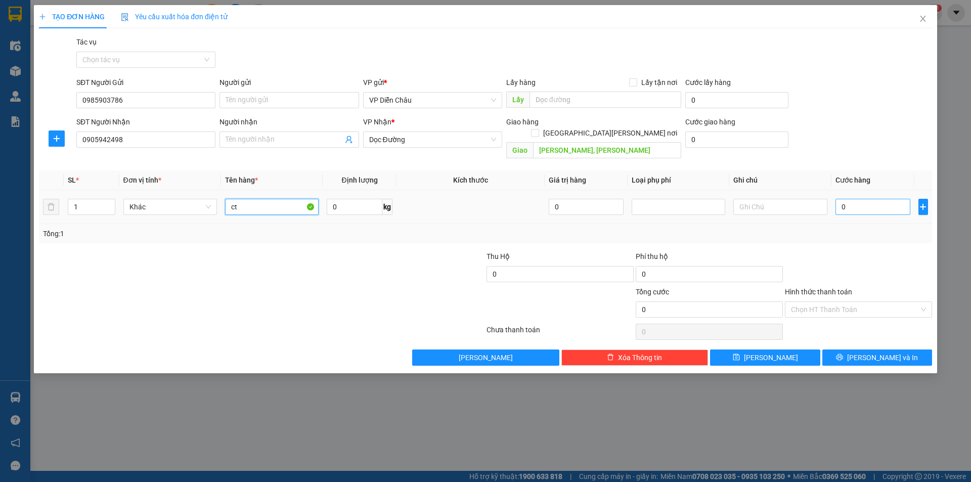
type input "ct"
click at [867, 199] on input "0" at bounding box center [872, 207] width 75 height 16
click at [681, 387] on div "TẠO ĐƠN HÀNG Yêu cầu xuất hóa đơn điện tử Transit Pickup Surcharge Ids Transit …" at bounding box center [485, 241] width 971 height 482
click at [871, 199] on input "0" at bounding box center [872, 207] width 75 height 16
type input "1"
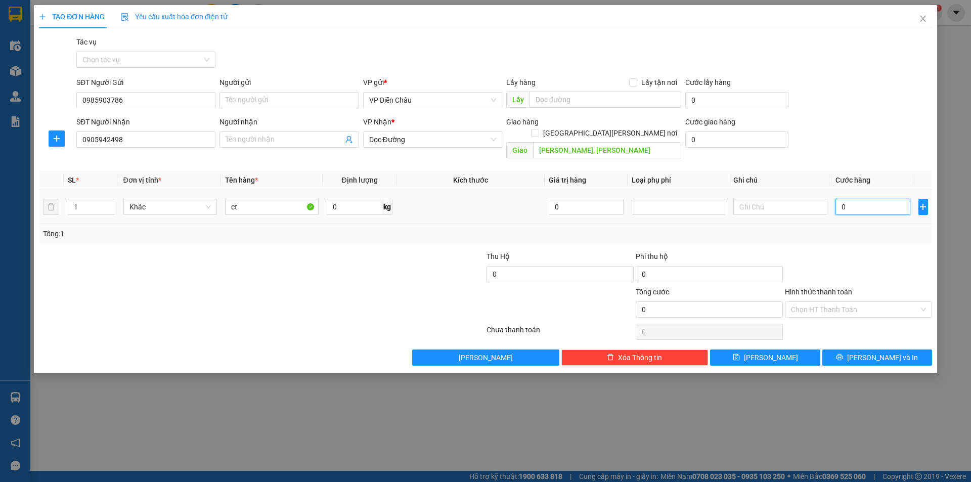
type input "1"
type input "10"
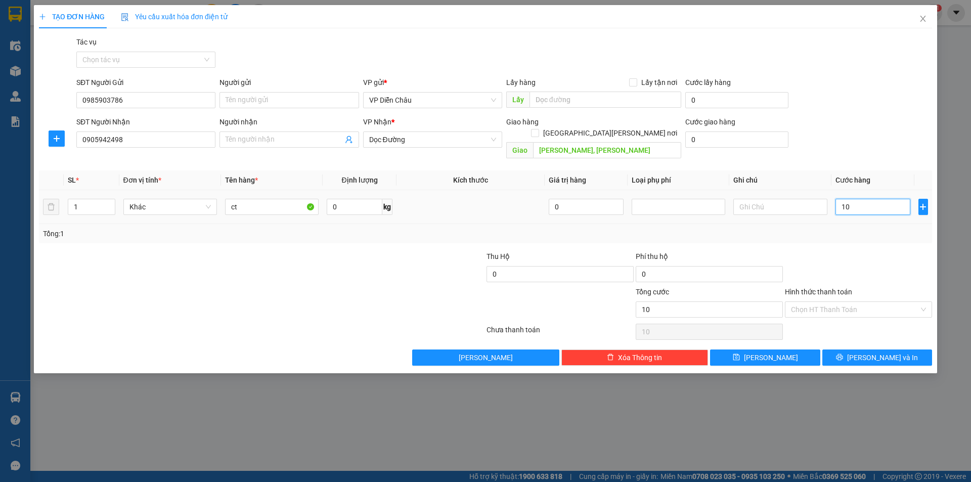
type input "100"
type input "1.000"
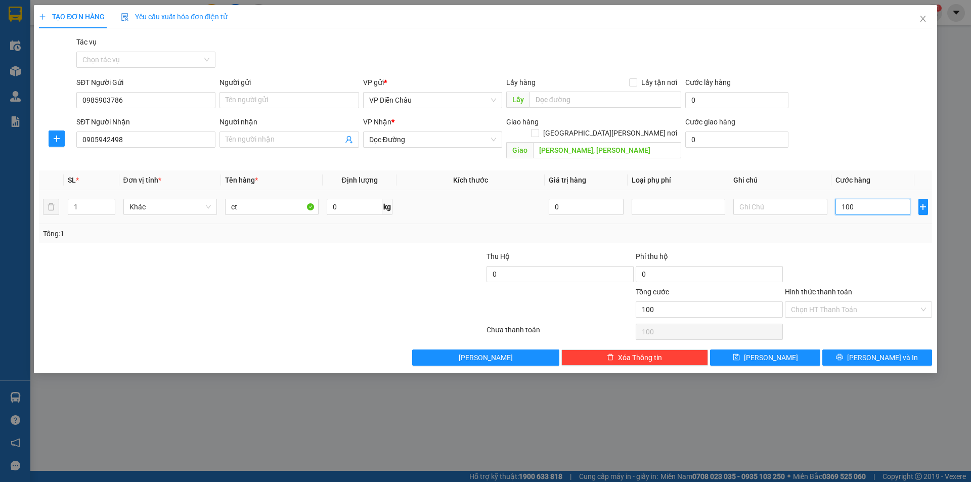
type input "1.000"
type input "10.000"
type input "100.000"
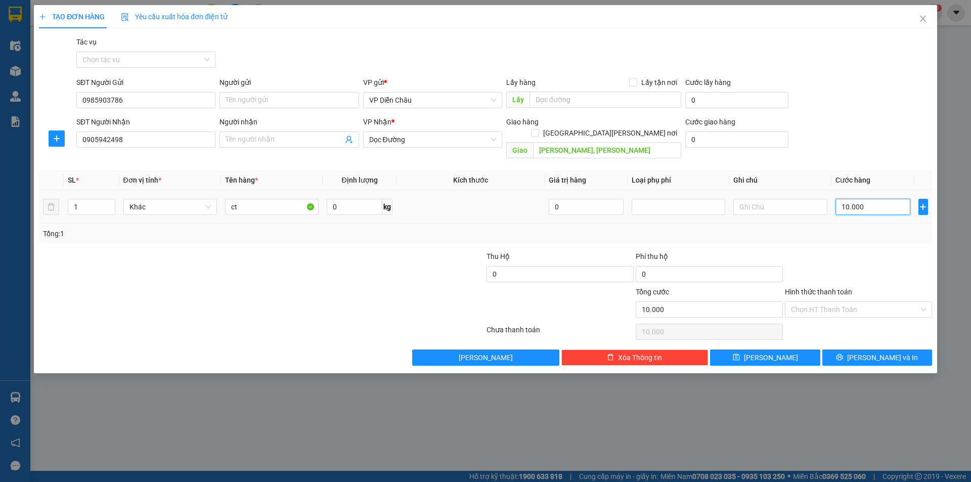
type input "100.000"
drag, startPoint x: 882, startPoint y: 345, endPoint x: 876, endPoint y: 344, distance: 6.7
click at [882, 352] on span "Lưu và In" at bounding box center [882, 357] width 71 height 11
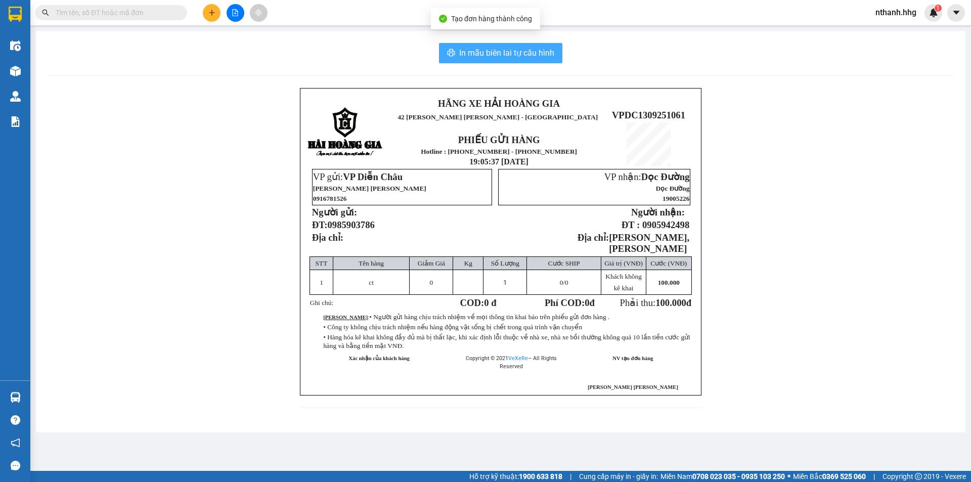
click at [526, 54] on span "In mẫu biên lai tự cấu hình" at bounding box center [506, 53] width 95 height 13
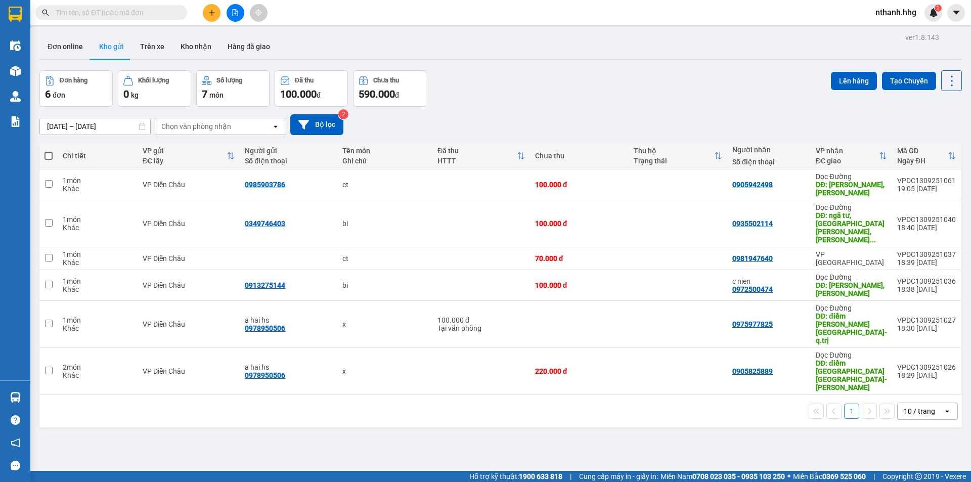
click at [893, 17] on span "nthanh.hhg" at bounding box center [895, 12] width 57 height 13
click at [894, 32] on span "Đăng xuất" at bounding box center [903, 31] width 42 height 11
